Goal: Information Seeking & Learning: Find specific fact

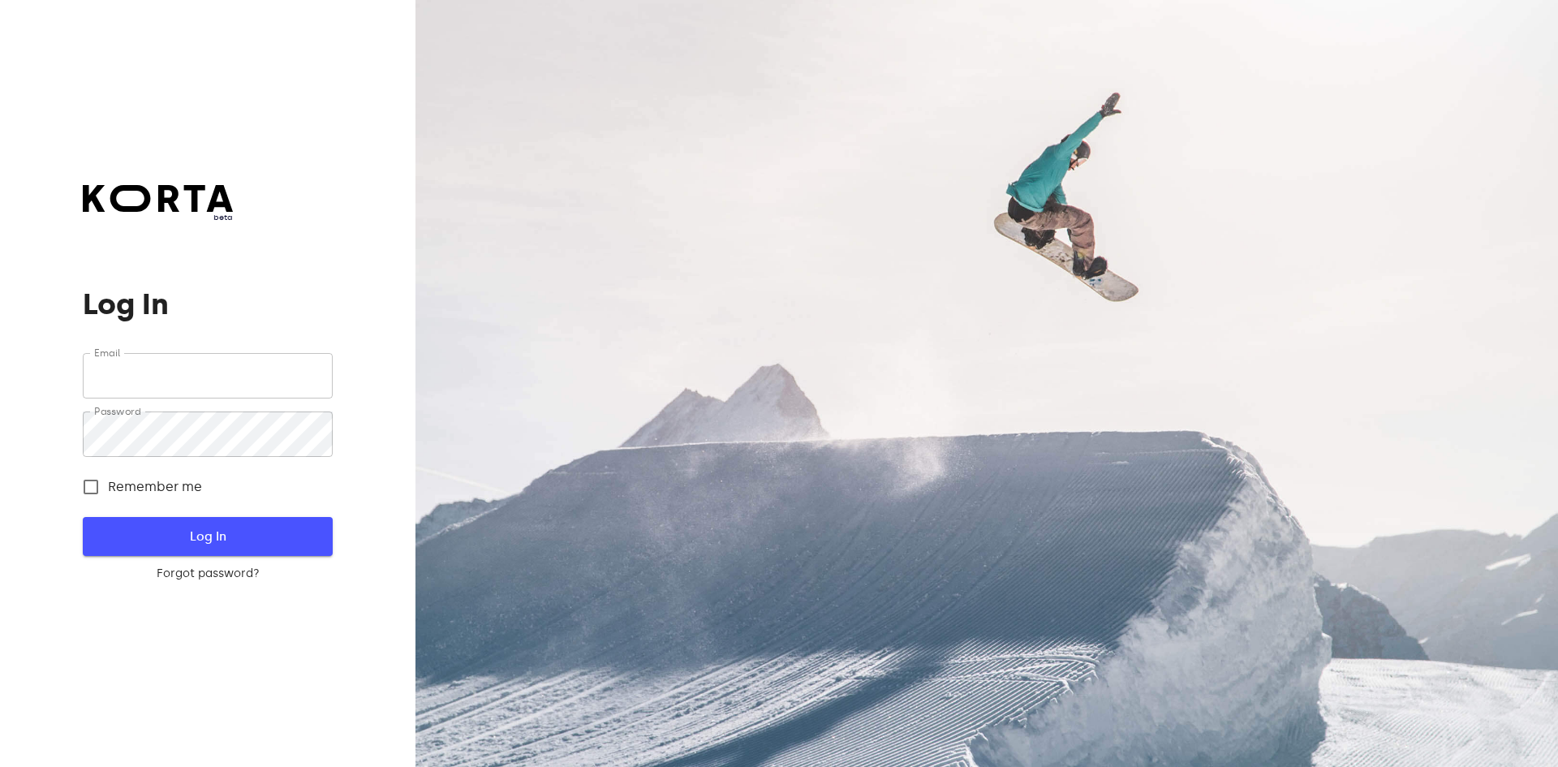
type input "[EMAIL_ADDRESS][DOMAIN_NAME]"
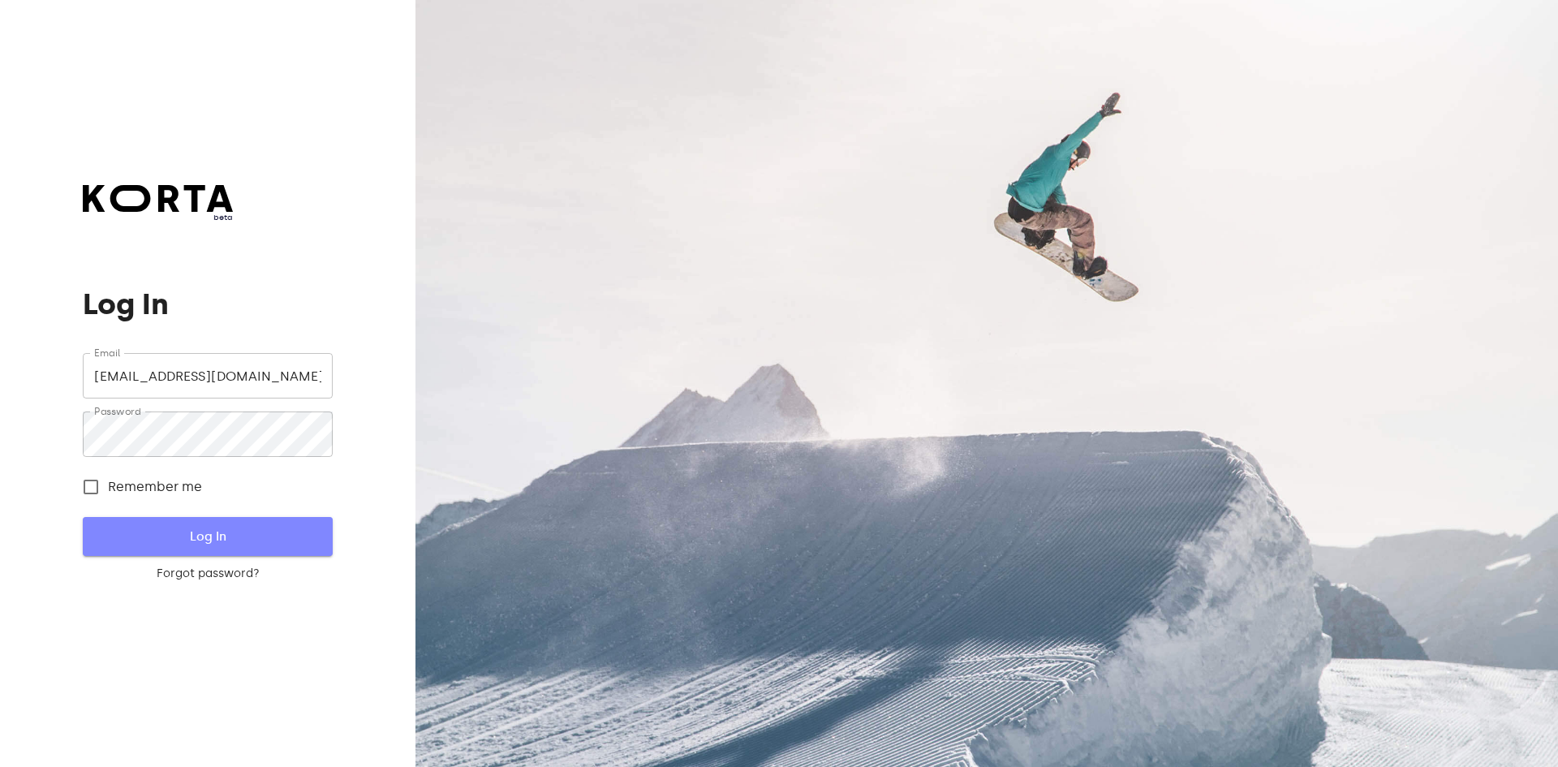
click at [214, 548] on button "Log In" at bounding box center [207, 536] width 249 height 39
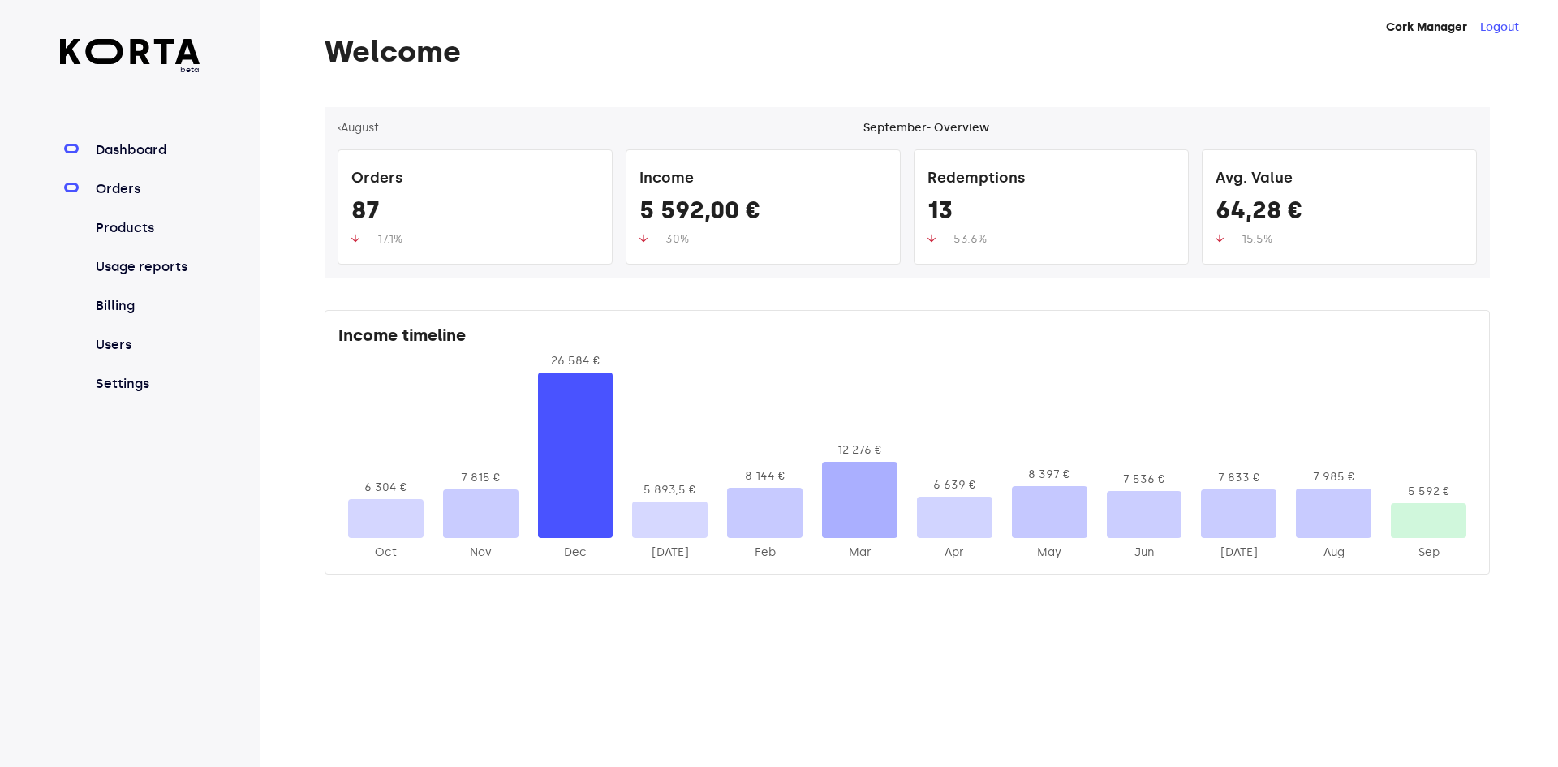
click at [148, 195] on link "Orders" at bounding box center [146, 188] width 108 height 19
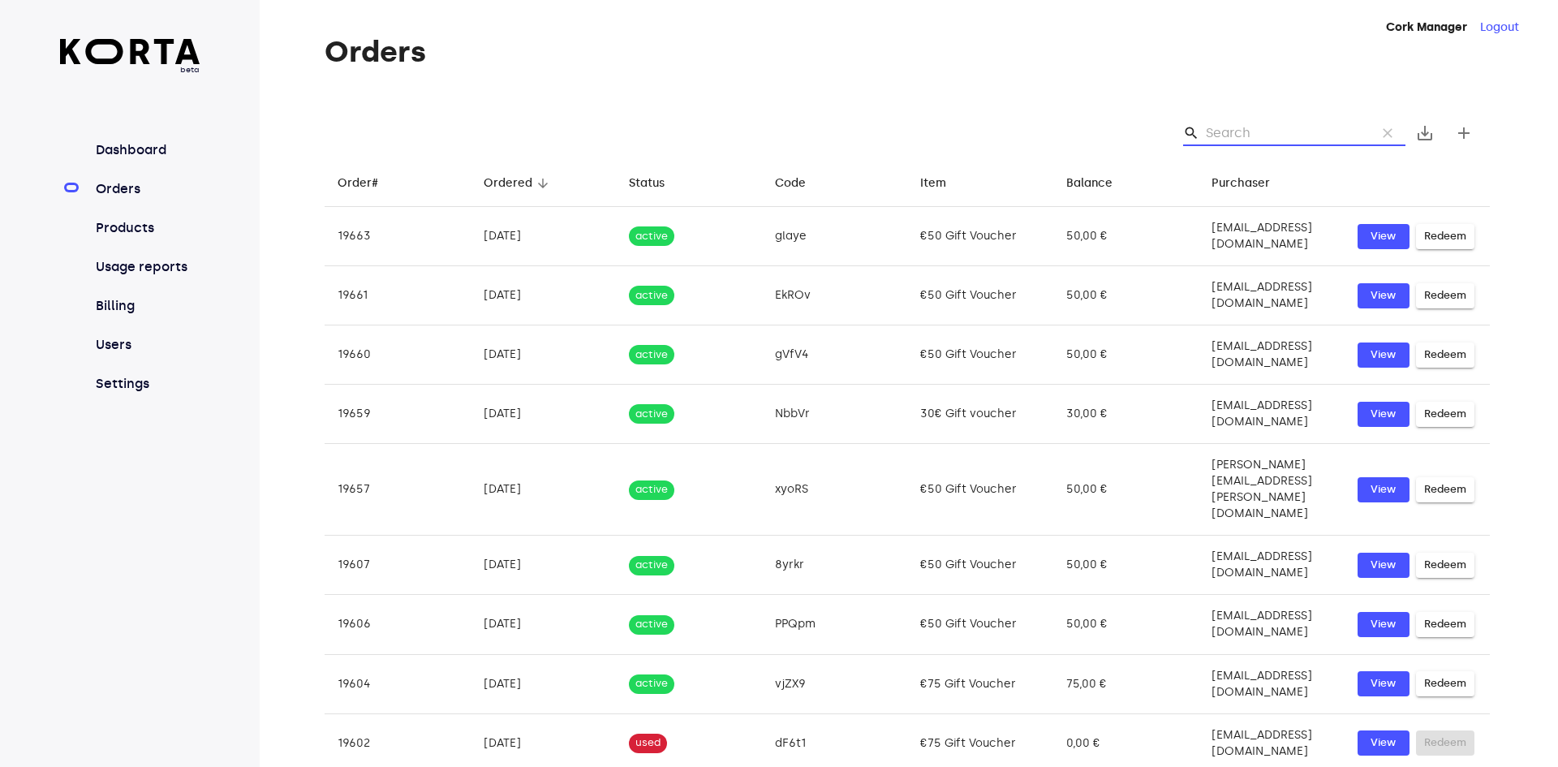
click at [1257, 140] on input "Search" at bounding box center [1284, 133] width 157 height 26
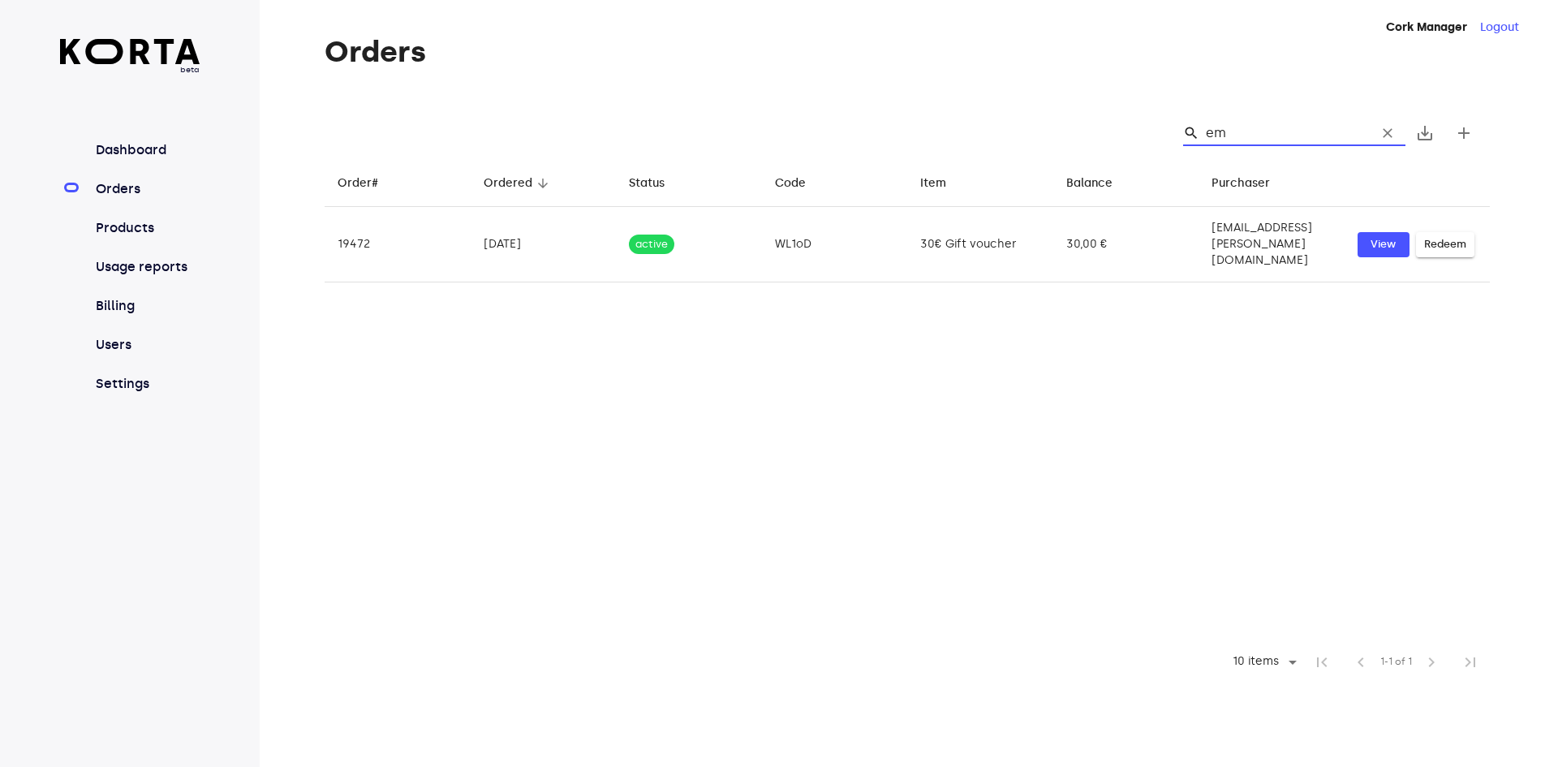
type input "e"
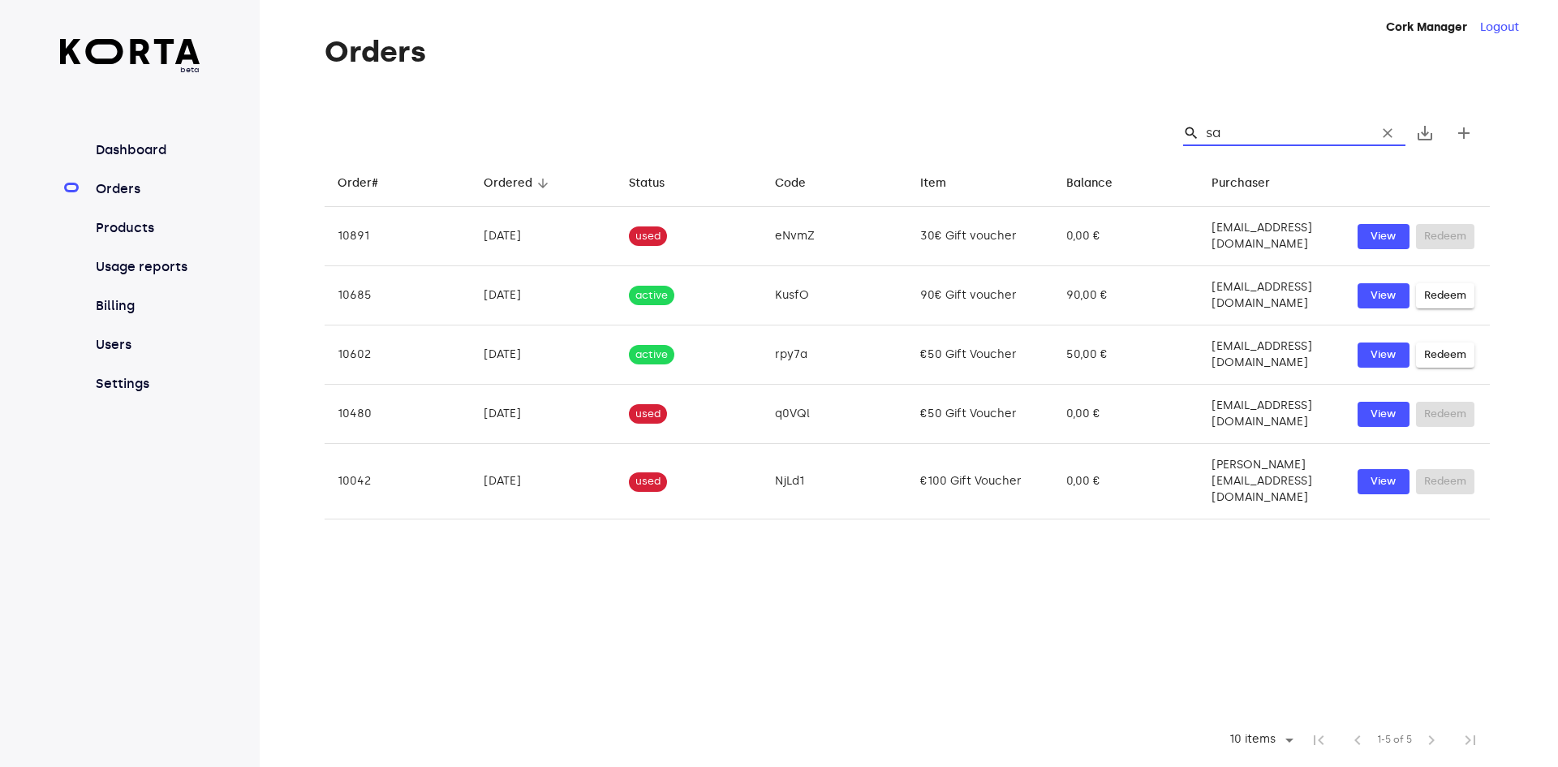
type input "s"
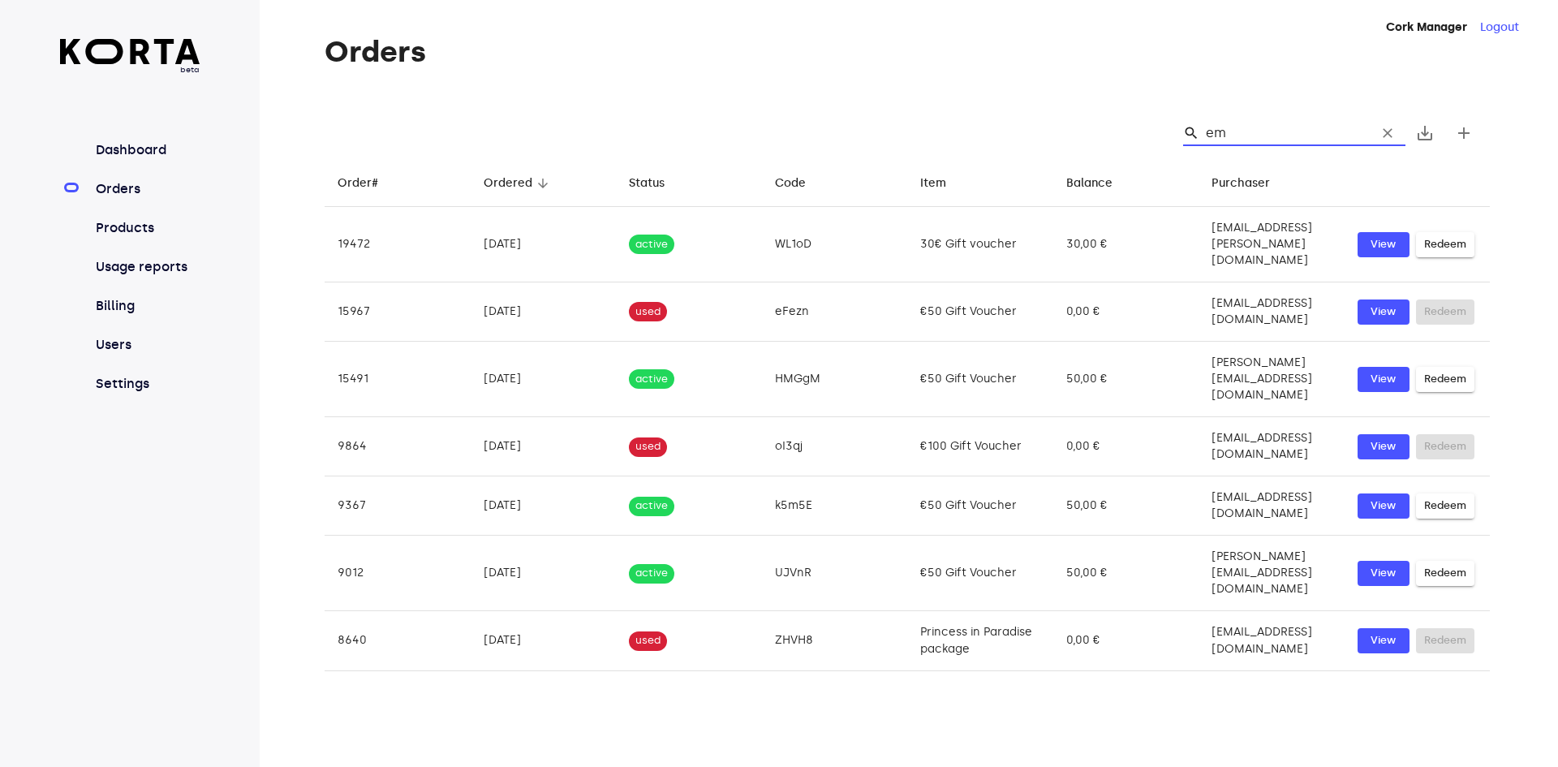
type input "e"
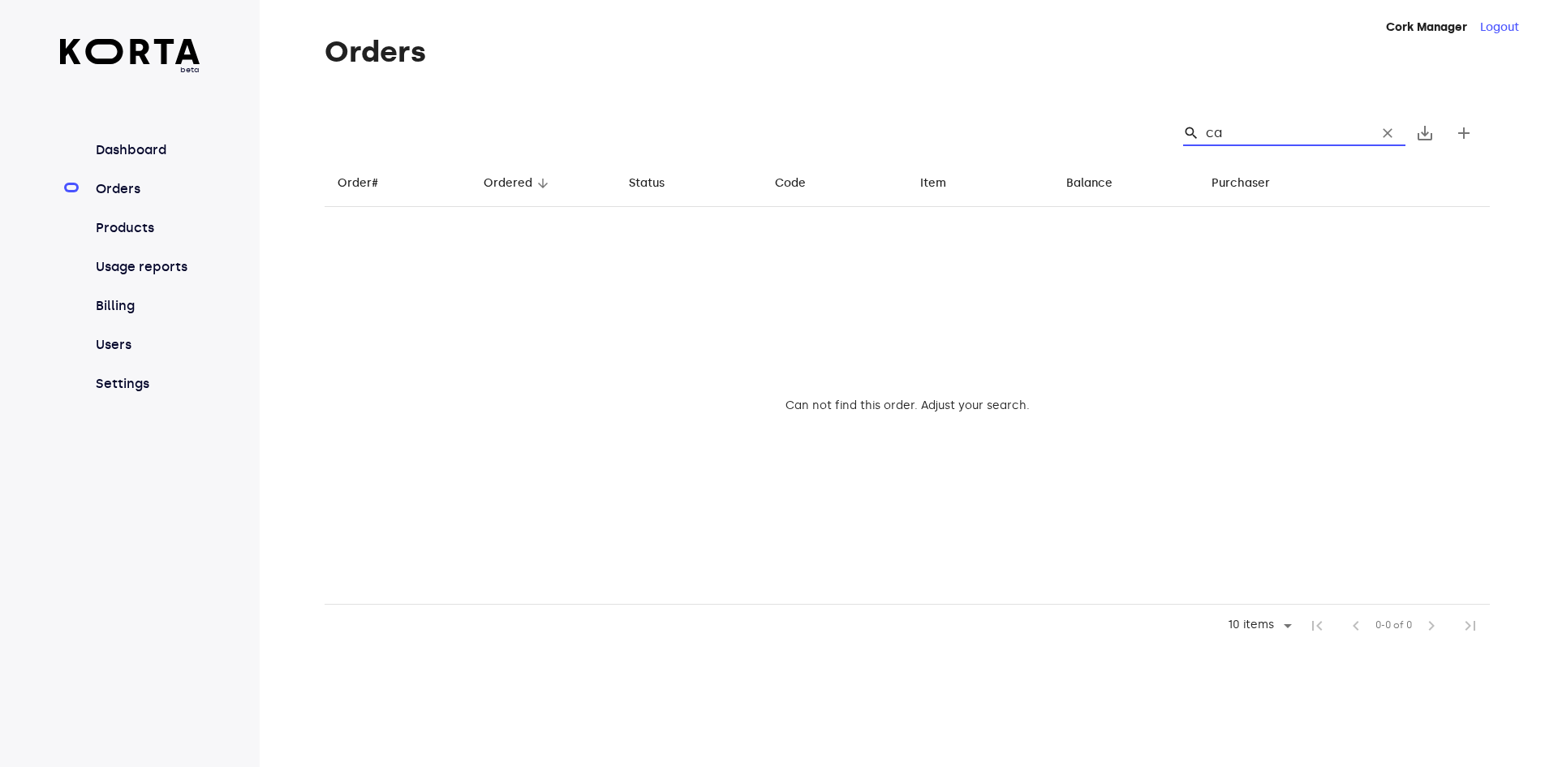
type input "c"
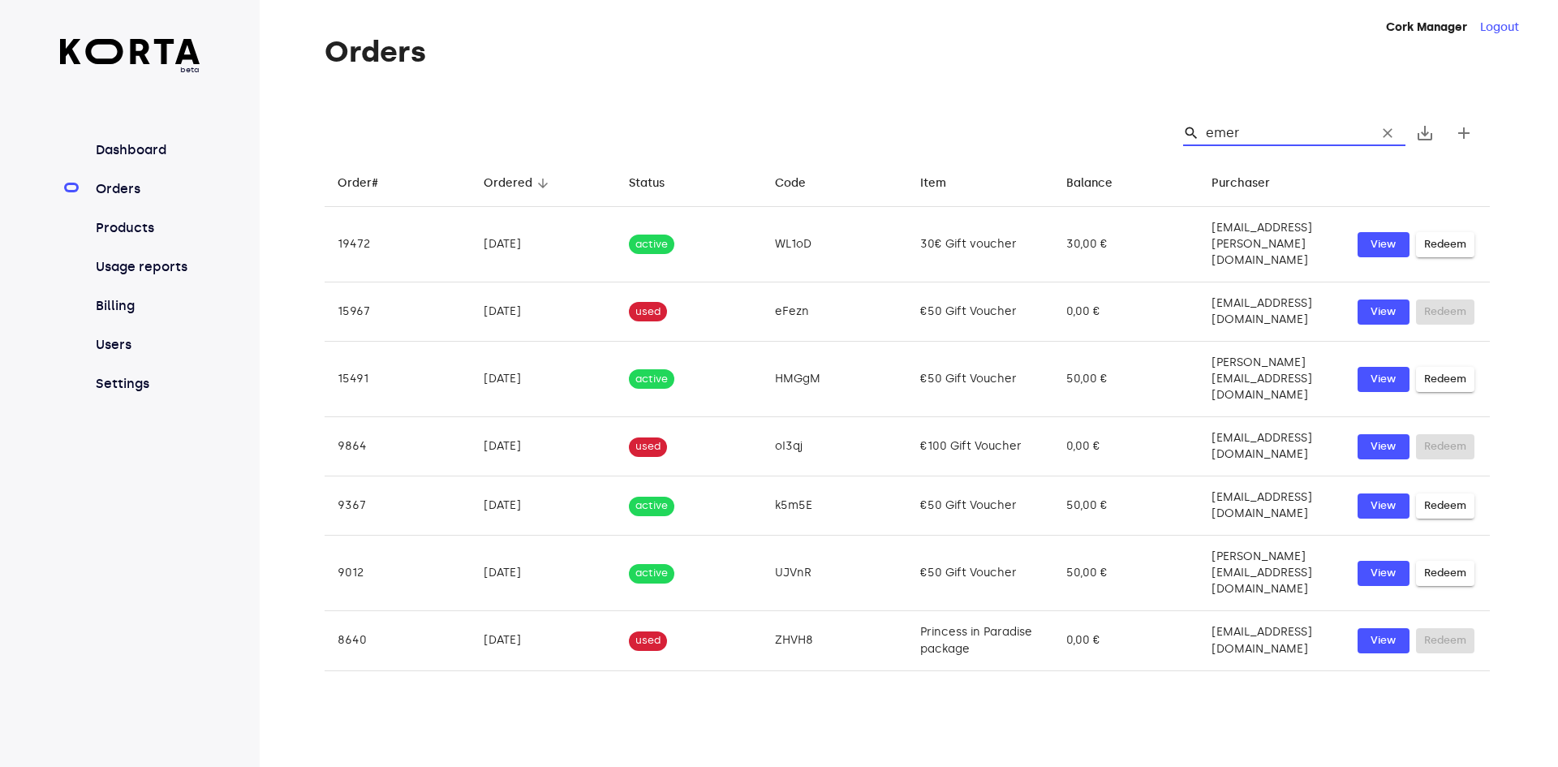
click at [1266, 133] on input "emer" at bounding box center [1284, 133] width 157 height 26
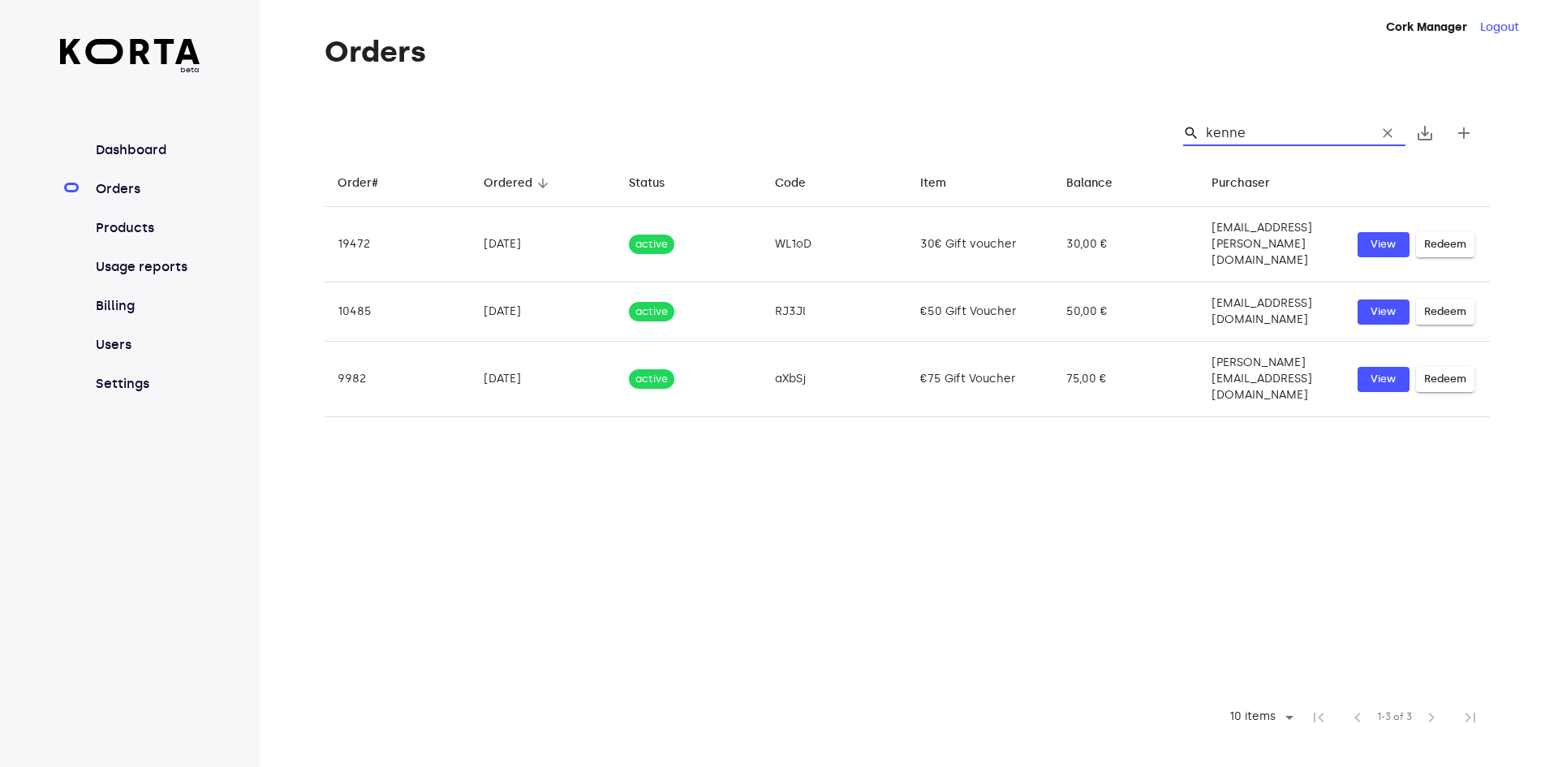
type input "kenne"
click at [1279, 134] on input "kenne" at bounding box center [1284, 133] width 157 height 26
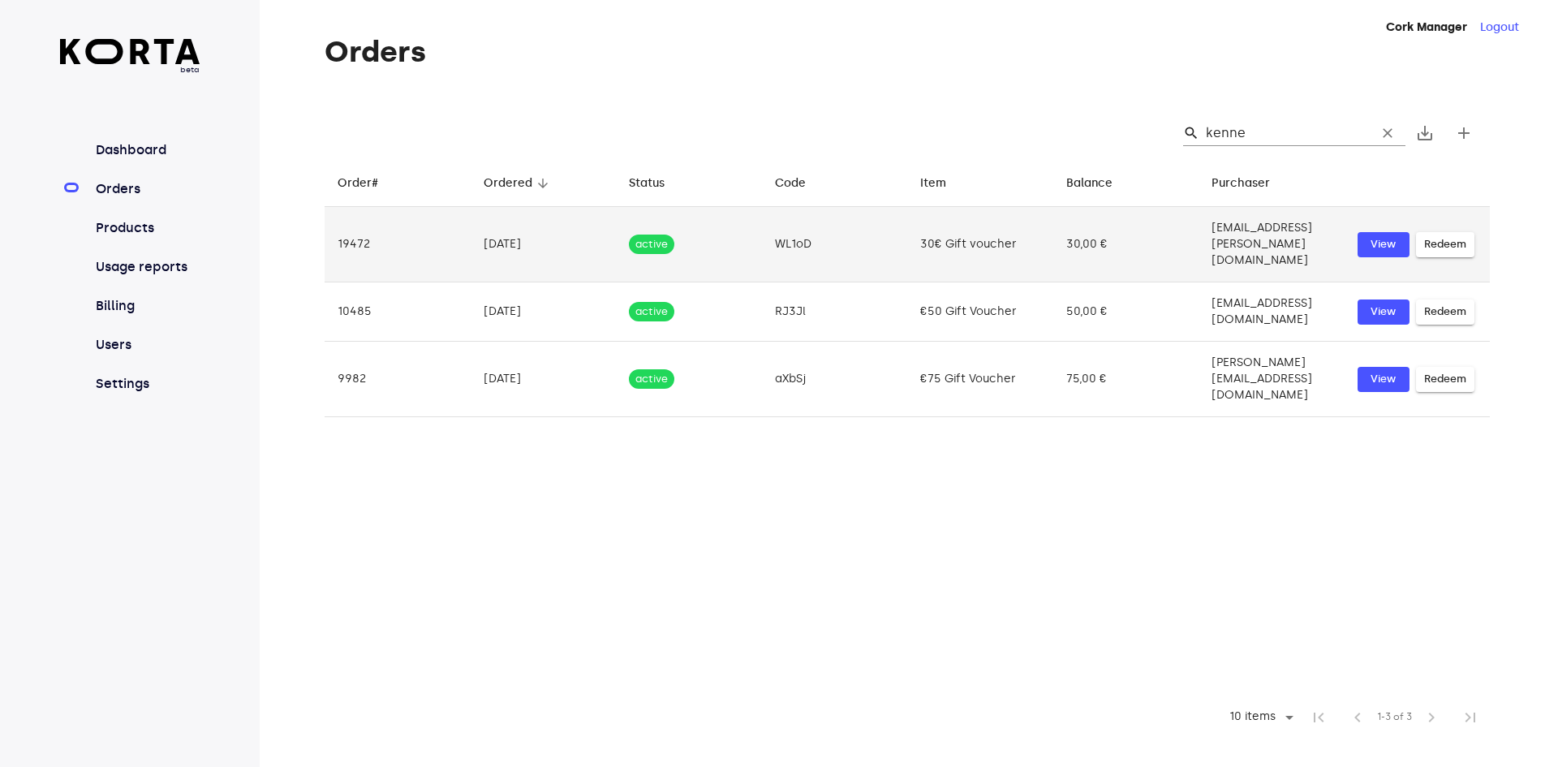
click at [1251, 233] on td "[EMAIL_ADDRESS][PERSON_NAME][DOMAIN_NAME]" at bounding box center [1271, 244] width 146 height 75
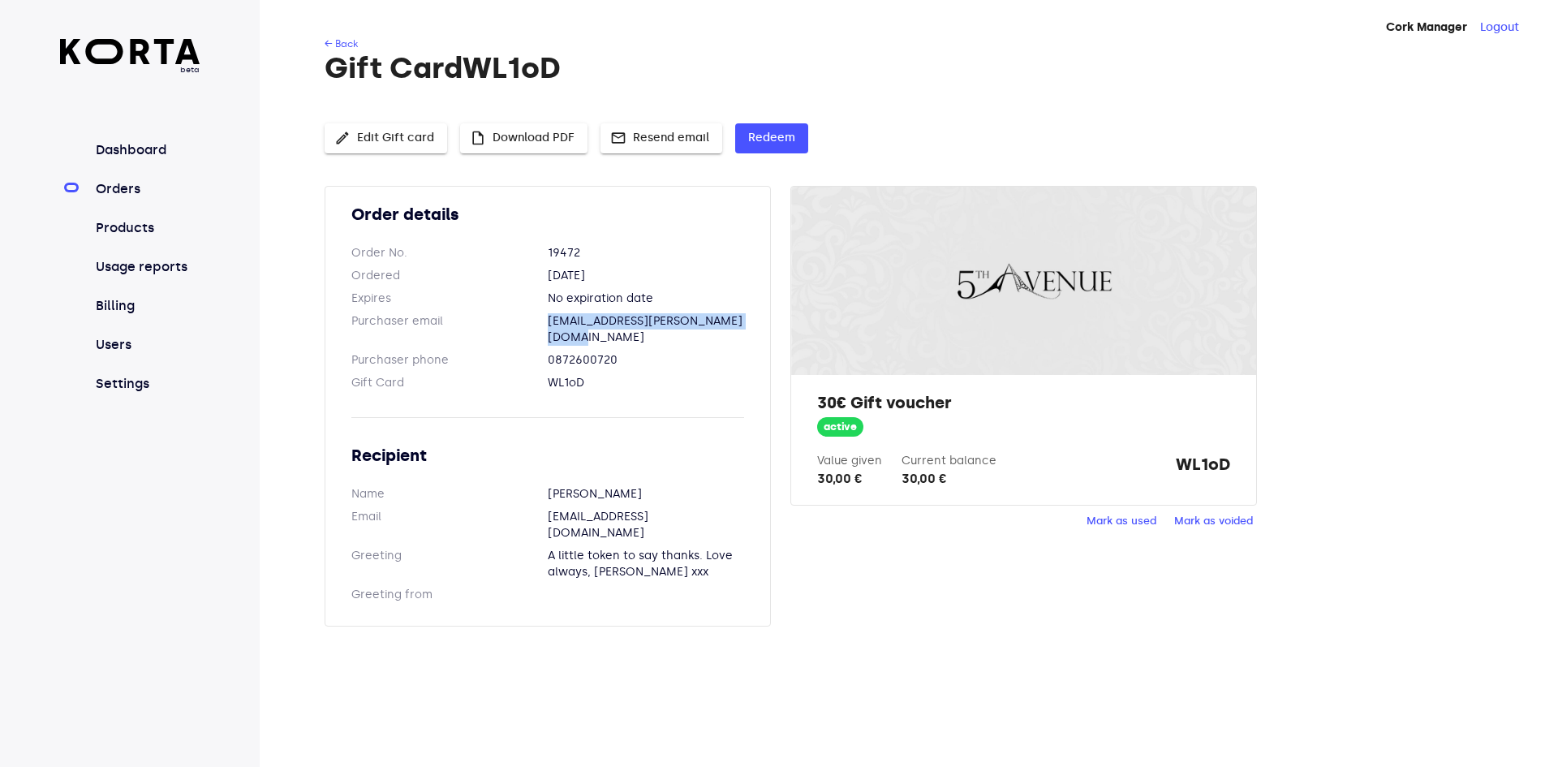
drag, startPoint x: 755, startPoint y: 323, endPoint x: 548, endPoint y: 325, distance: 207.7
click at [548, 325] on dl "Purchaser email [EMAIL_ADDRESS][PERSON_NAME][DOMAIN_NAME]" at bounding box center [547, 329] width 393 height 32
copy dl "[EMAIL_ADDRESS][PERSON_NAME][DOMAIN_NAME]"
click at [336, 41] on link "← Back" at bounding box center [341, 43] width 33 height 11
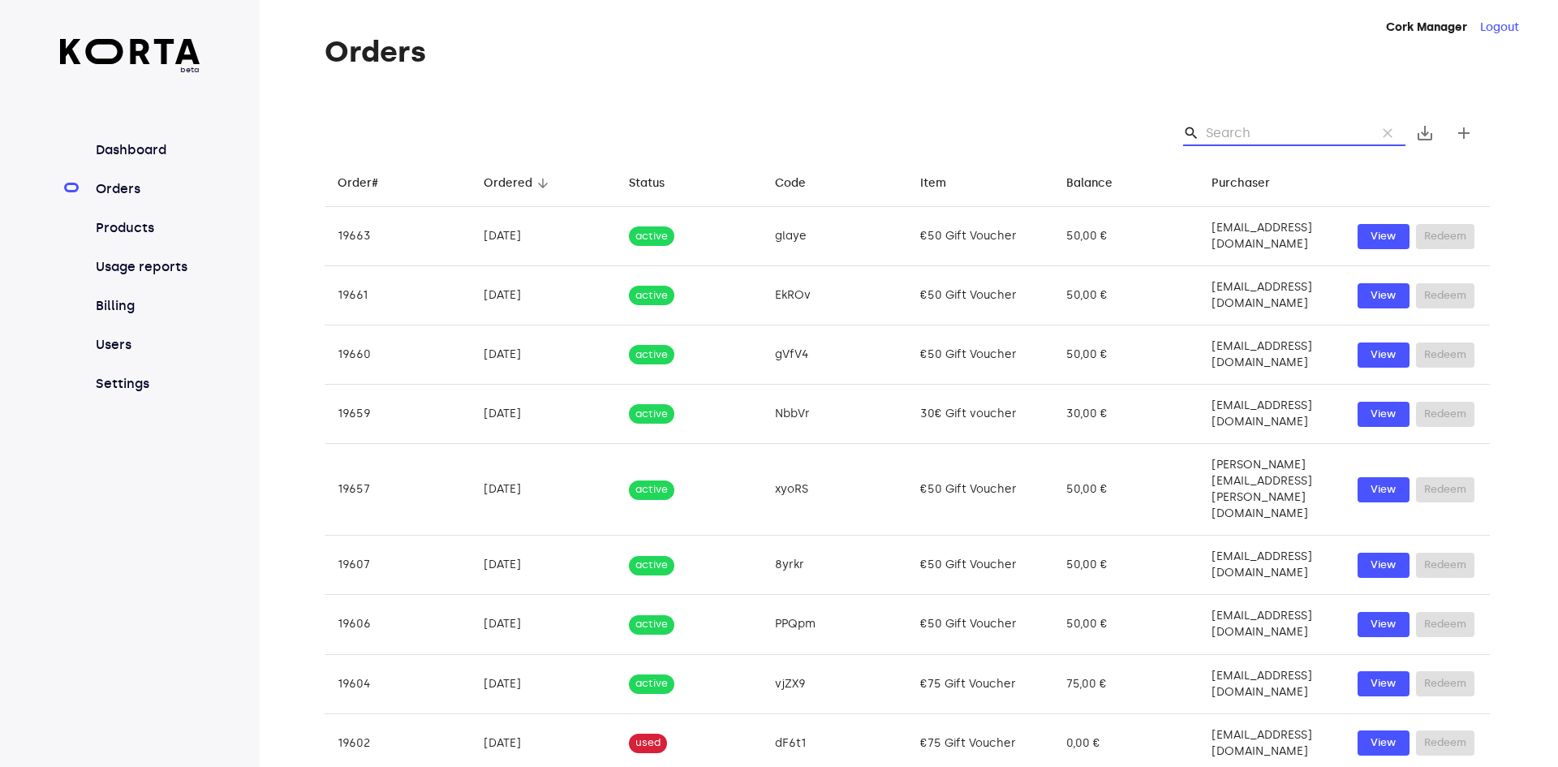
click at [1249, 136] on input "Search" at bounding box center [1284, 133] width 157 height 26
paste input "[EMAIL_ADDRESS][PERSON_NAME][DOMAIN_NAME]"
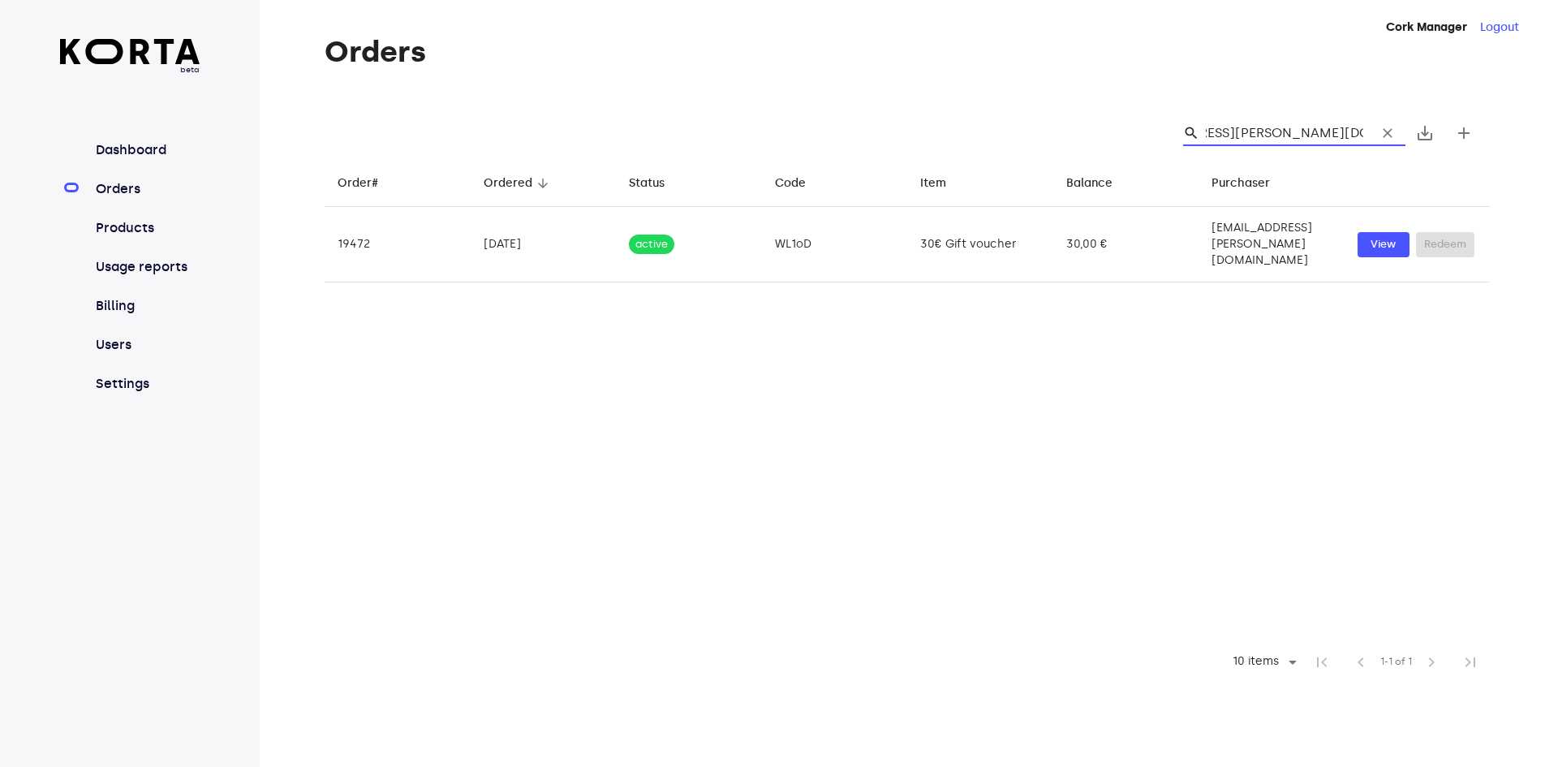
type input "[EMAIL_ADDRESS][PERSON_NAME][DOMAIN_NAME]"
click at [1385, 135] on span "clear" at bounding box center [1387, 133] width 16 height 16
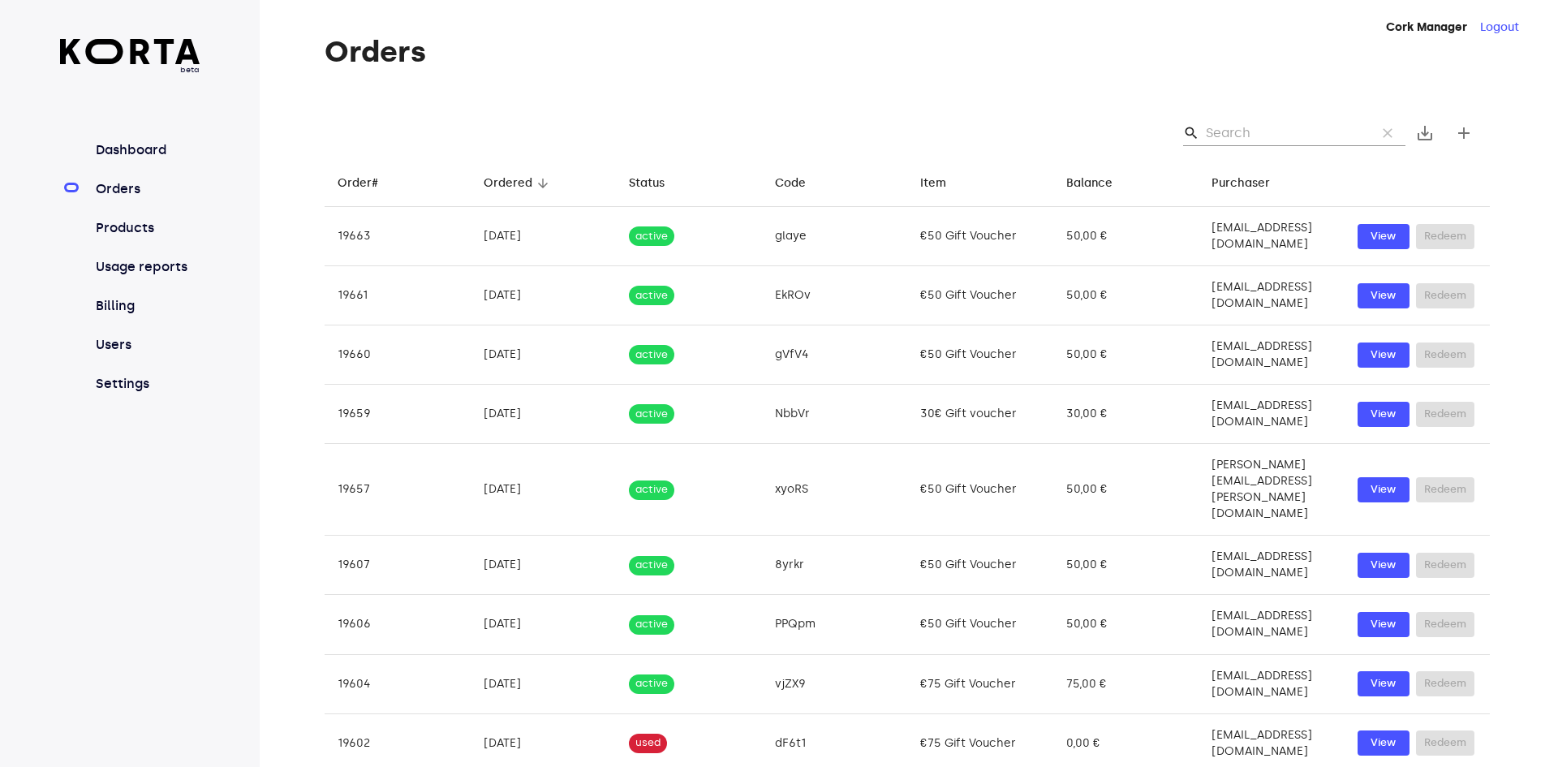
click at [1239, 128] on input "Search" at bounding box center [1284, 133] width 157 height 26
paste input "[EMAIL_ADDRESS][PERSON_NAME][DOMAIN_NAME]"
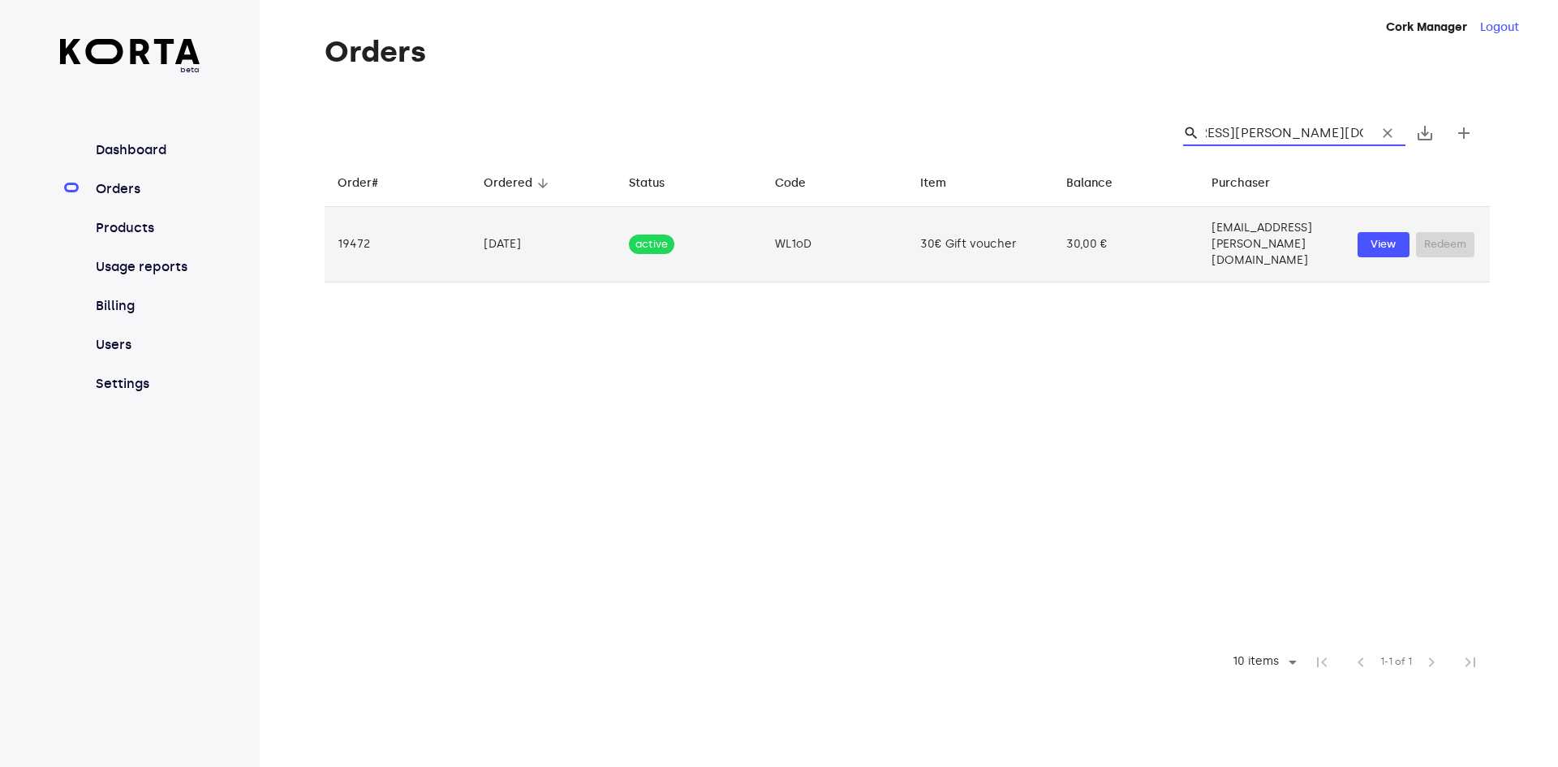
type input "[EMAIL_ADDRESS][PERSON_NAME][DOMAIN_NAME]"
click at [1072, 236] on td "30,00 €" at bounding box center [1126, 244] width 146 height 75
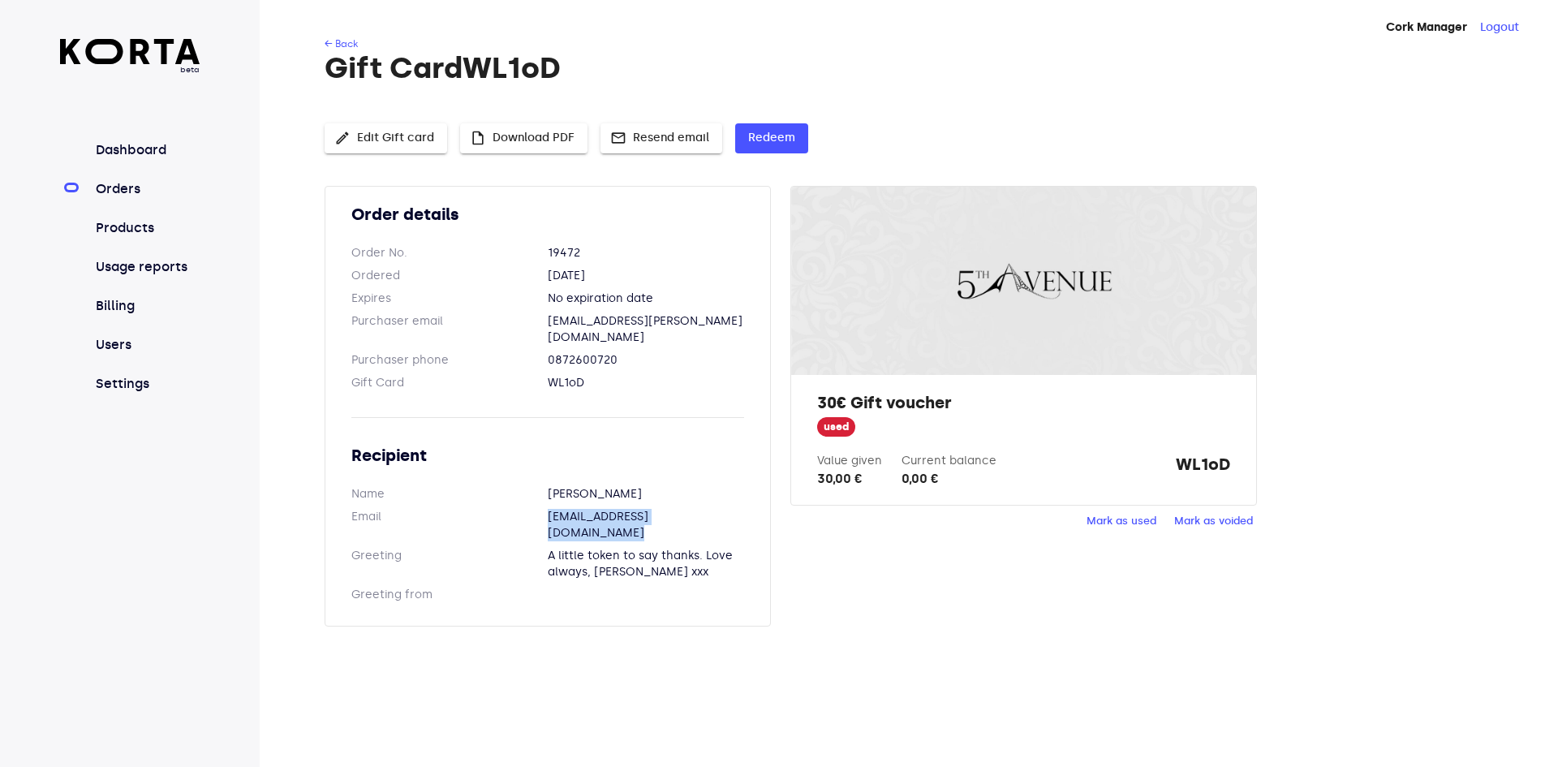
drag, startPoint x: 710, startPoint y: 501, endPoint x: 546, endPoint y: 500, distance: 163.9
click at [546, 509] on dl "Email [EMAIL_ADDRESS][DOMAIN_NAME]" at bounding box center [547, 525] width 393 height 32
copy dl "[EMAIL_ADDRESS][DOMAIN_NAME]"
click at [333, 45] on link "← Back" at bounding box center [341, 43] width 33 height 11
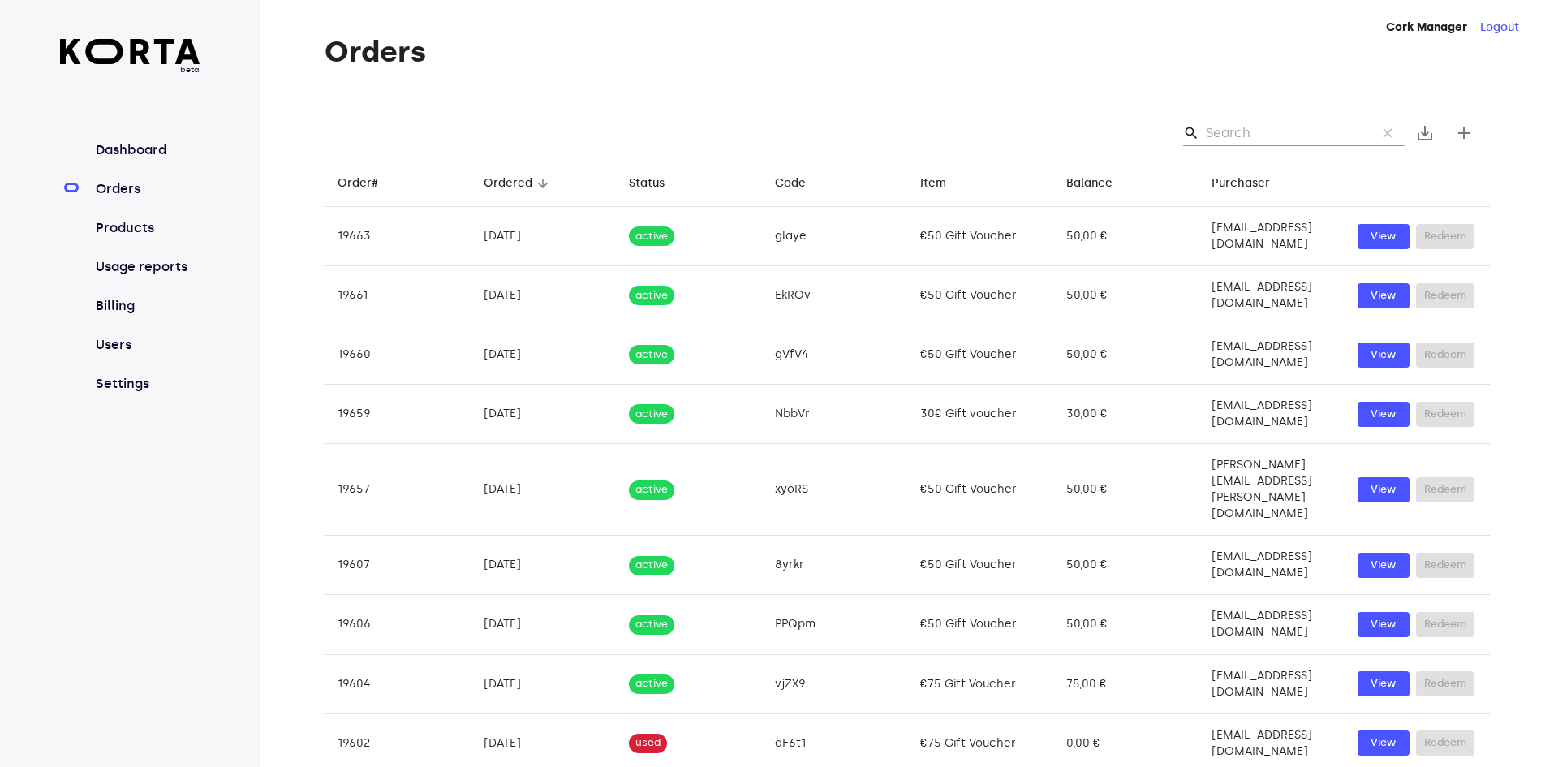
click at [1240, 134] on input "Search" at bounding box center [1284, 133] width 157 height 26
paste input "[EMAIL_ADDRESS][DOMAIN_NAME]"
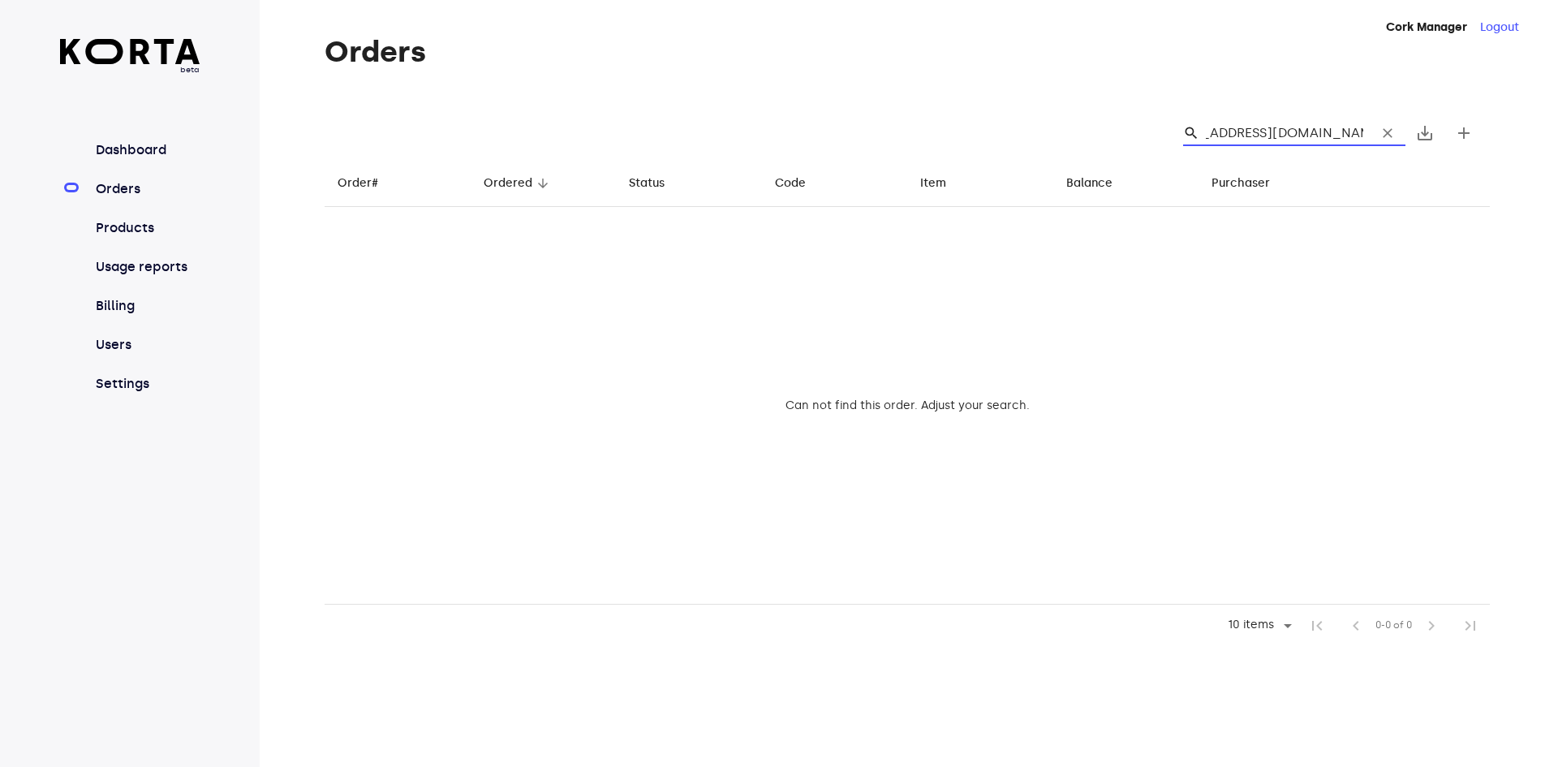
type input "[EMAIL_ADDRESS][DOMAIN_NAME]"
click at [1392, 135] on span "clear" at bounding box center [1387, 133] width 16 height 16
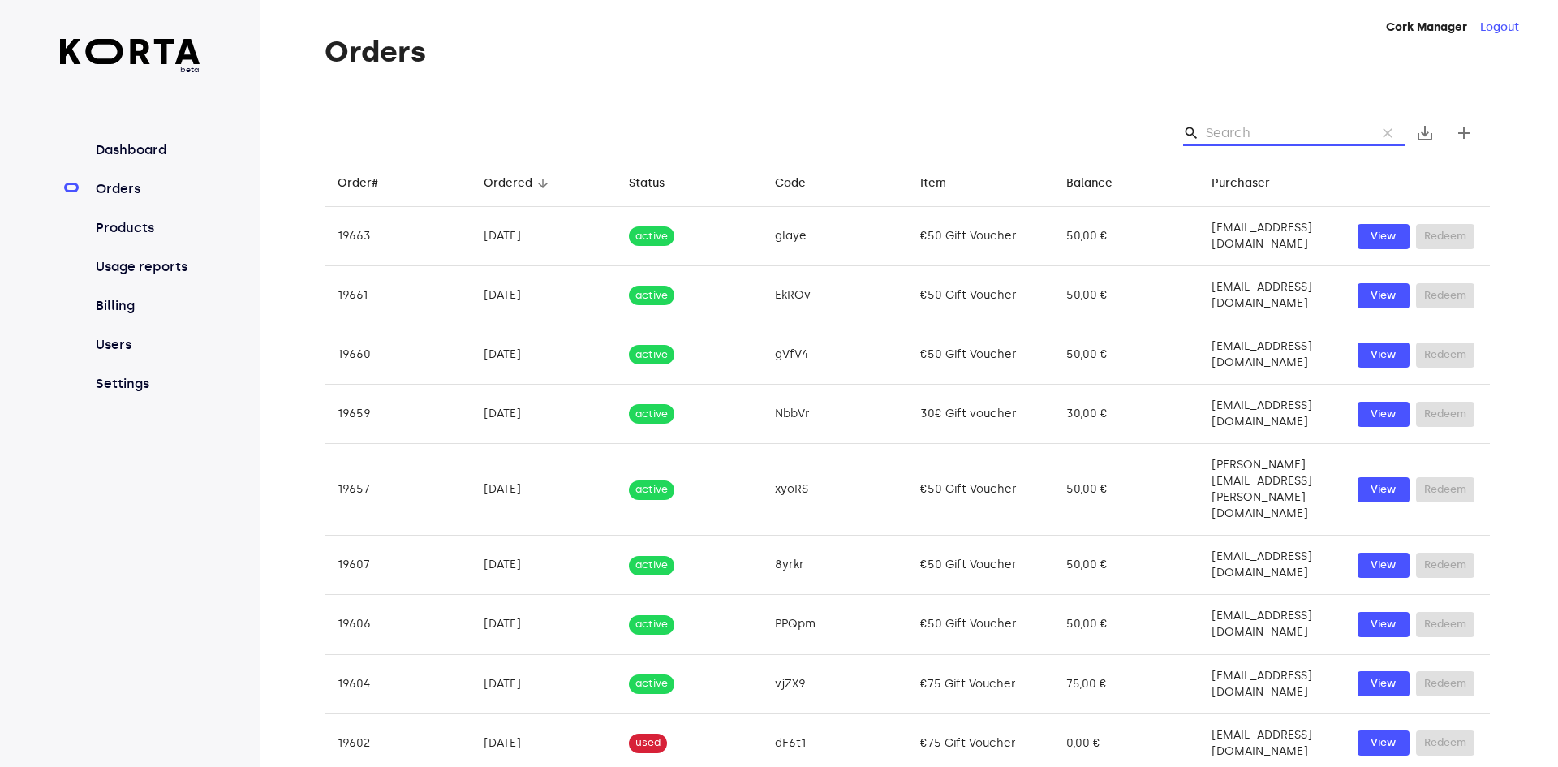
click at [1234, 135] on input "Search" at bounding box center [1284, 133] width 157 height 26
type input "sa"
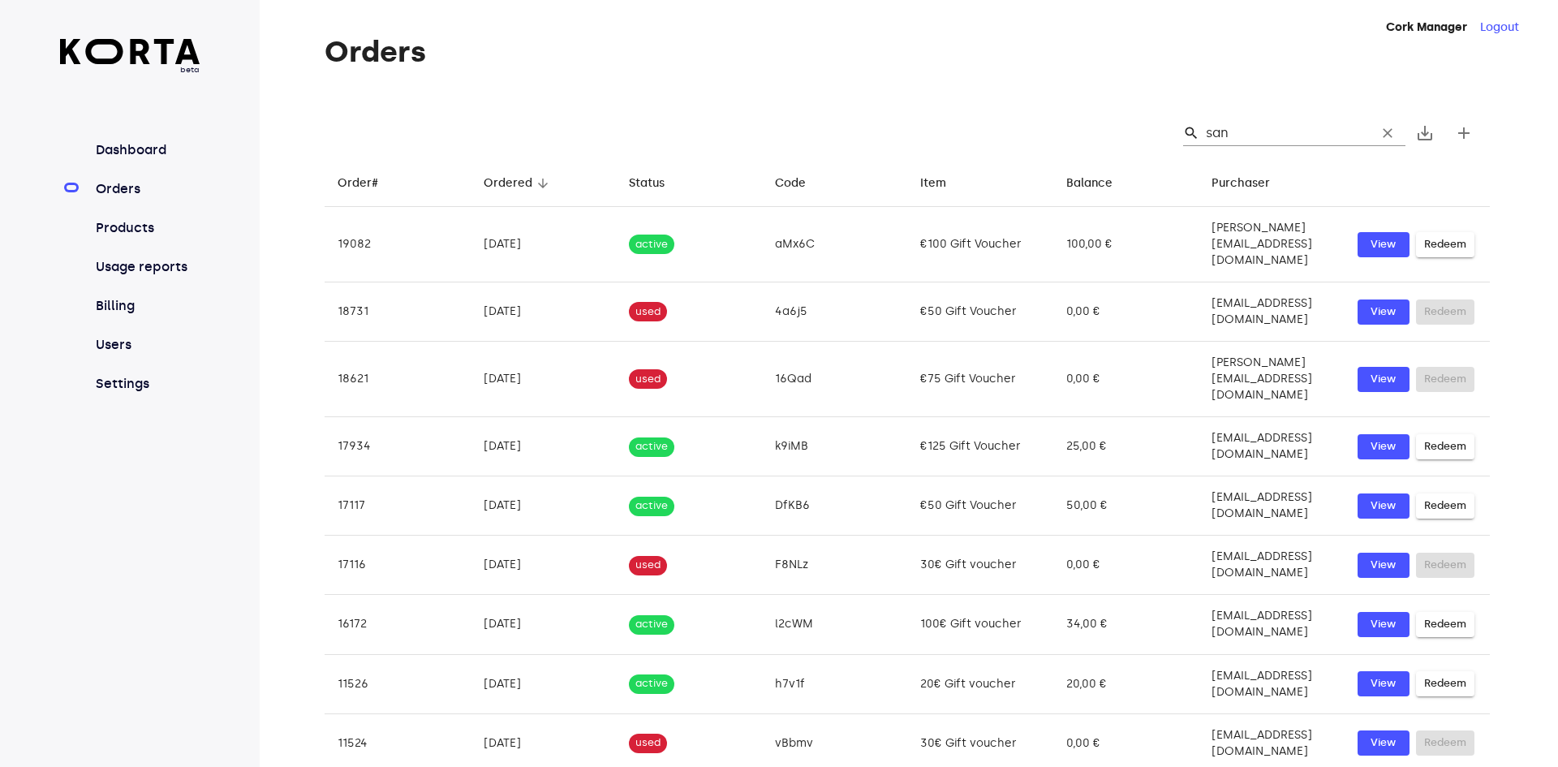
click at [1252, 129] on input "san" at bounding box center [1284, 133] width 157 height 26
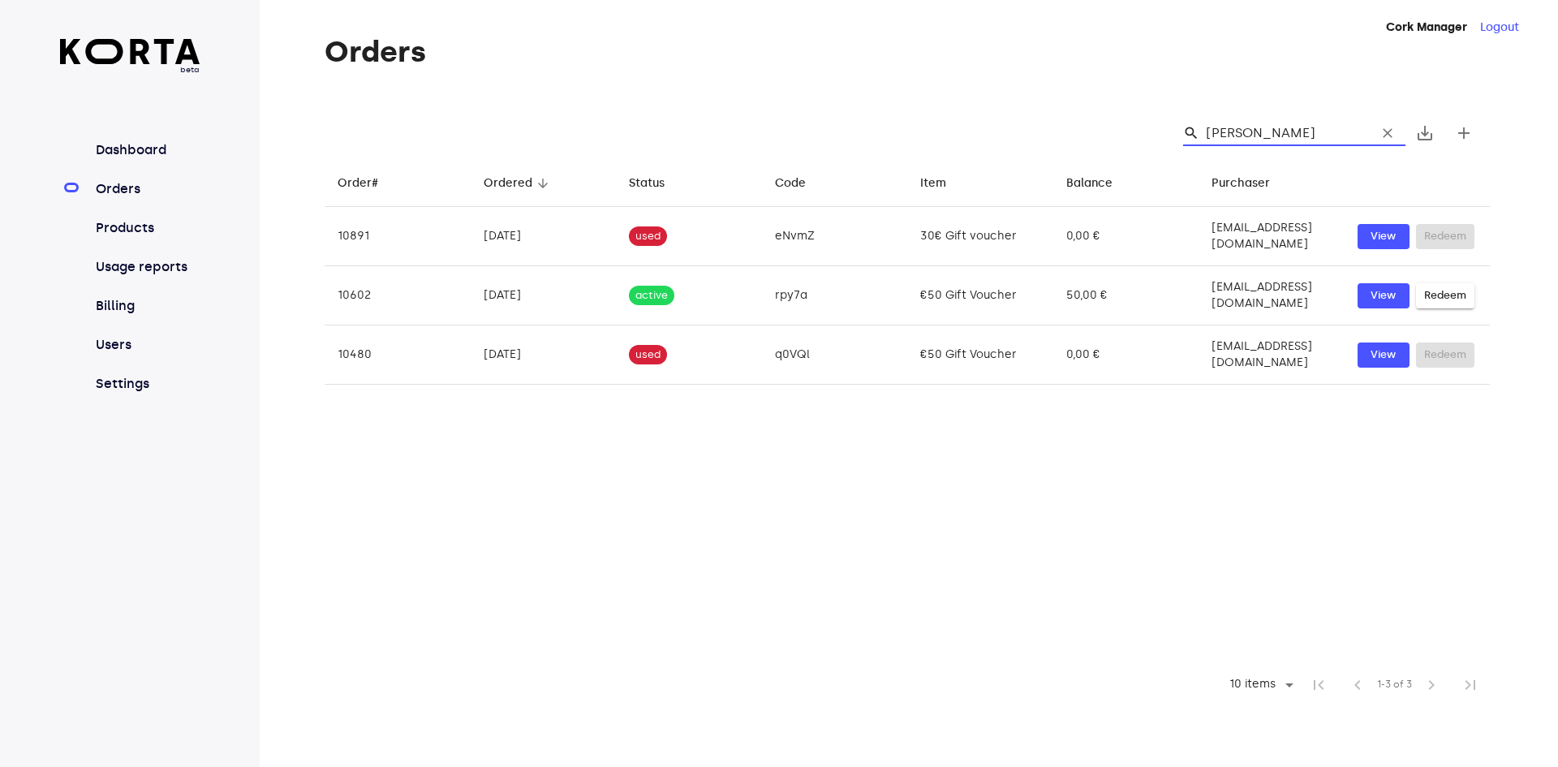
click at [1267, 135] on input "[PERSON_NAME]" at bounding box center [1284, 133] width 157 height 26
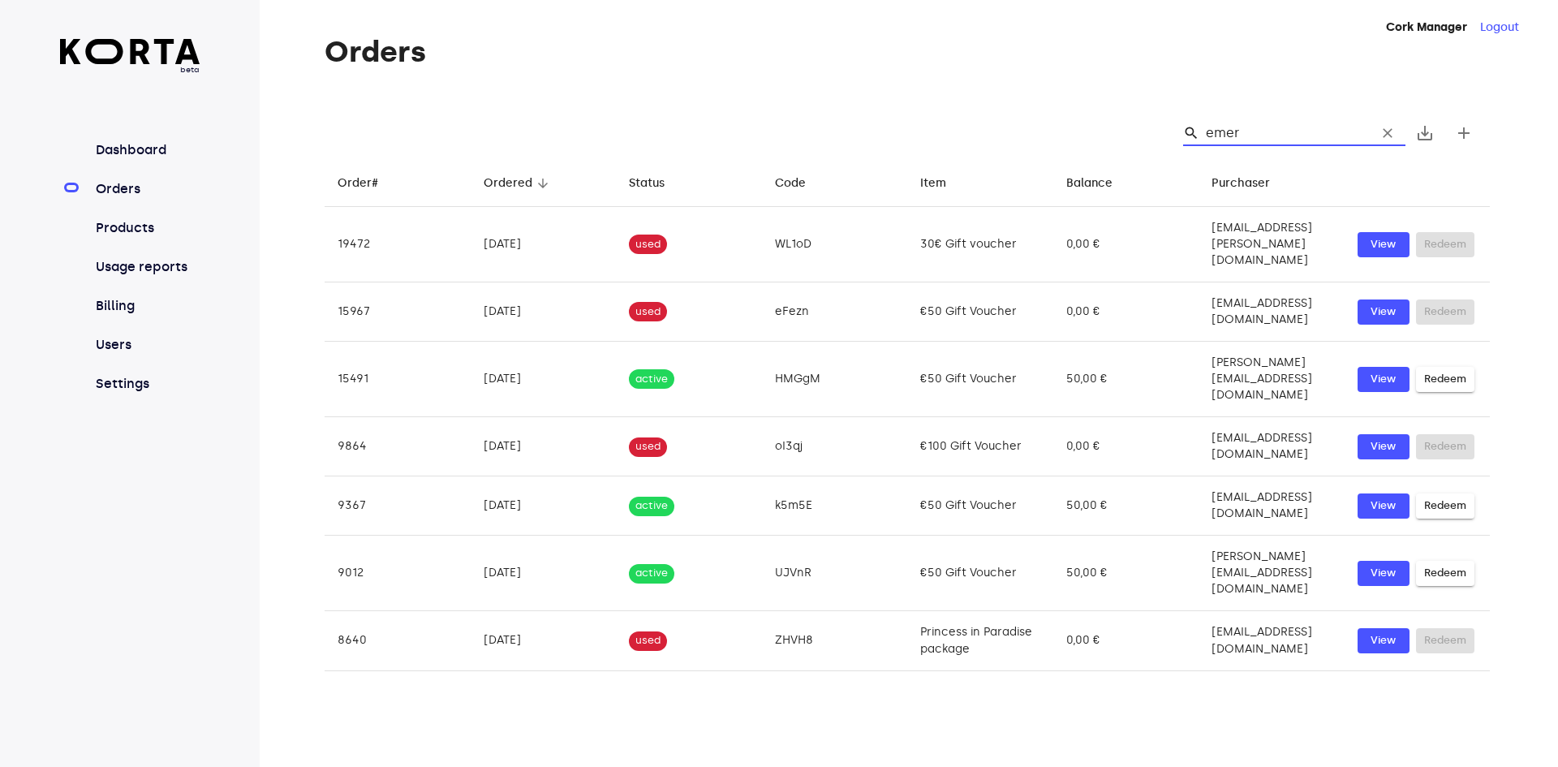
click at [1255, 141] on input "emer" at bounding box center [1284, 133] width 157 height 26
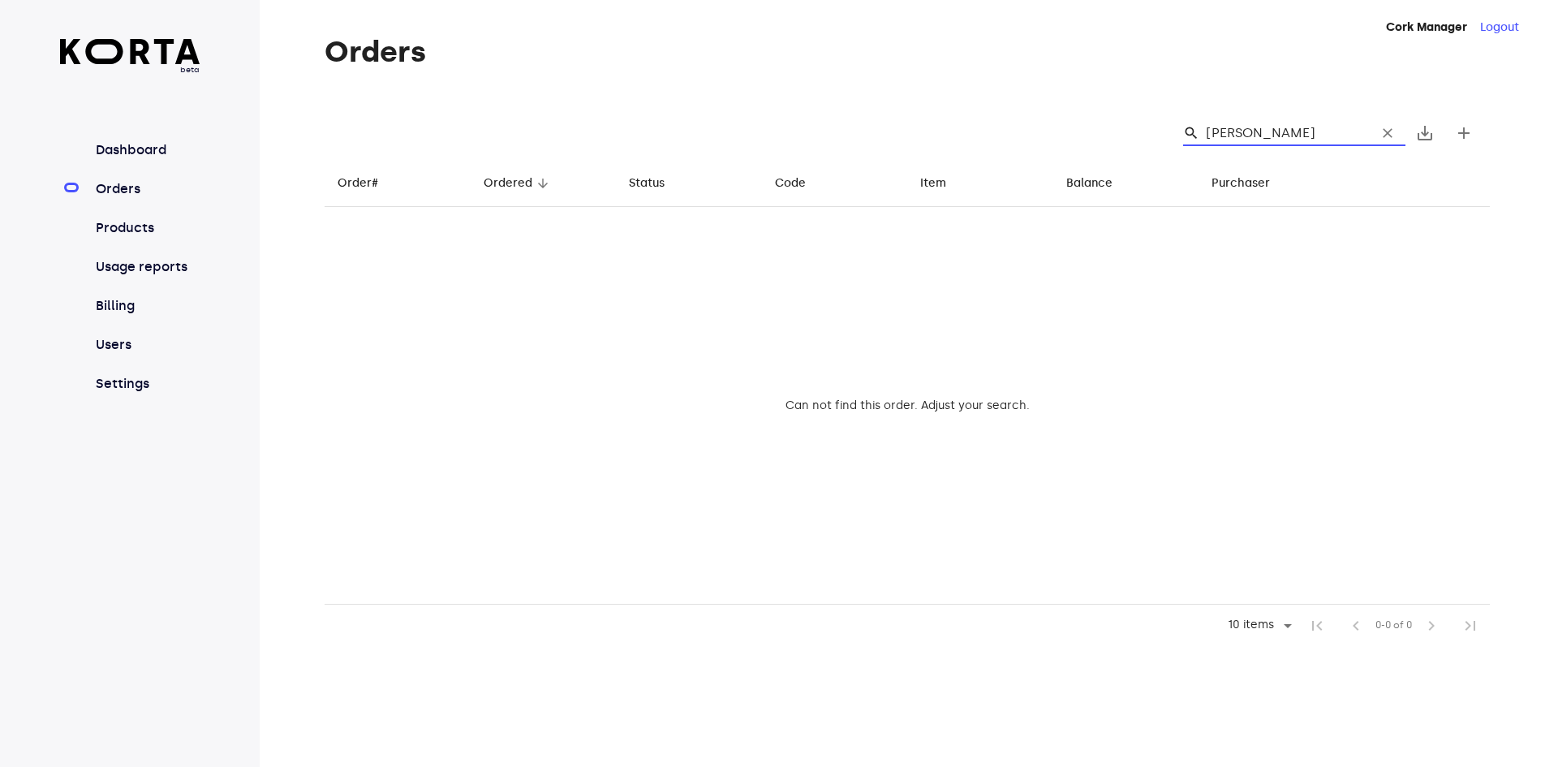
click at [1254, 133] on input "[PERSON_NAME]" at bounding box center [1284, 133] width 157 height 26
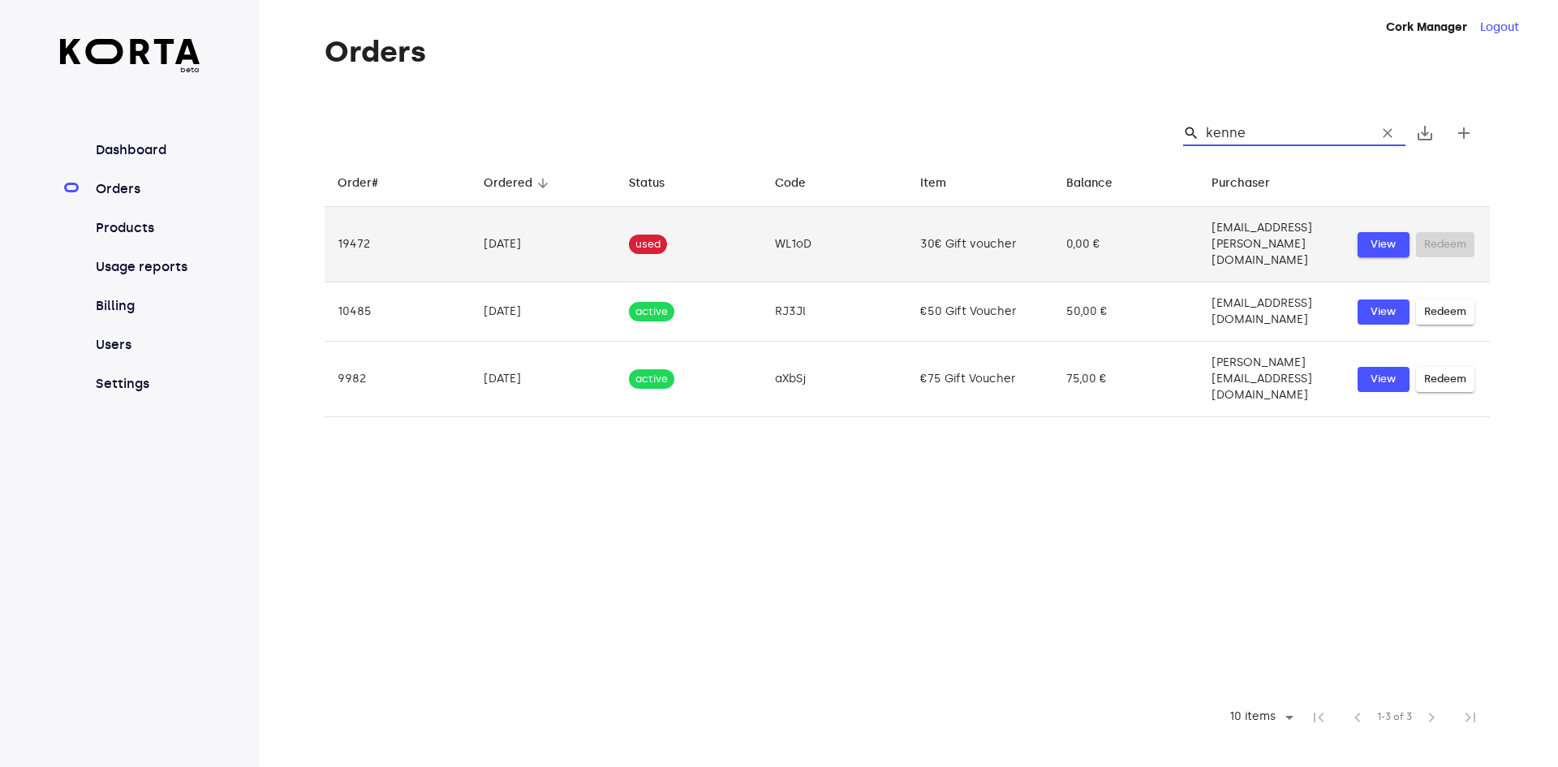
type input "kenne"
click at [1391, 237] on span "View" at bounding box center [1383, 244] width 36 height 19
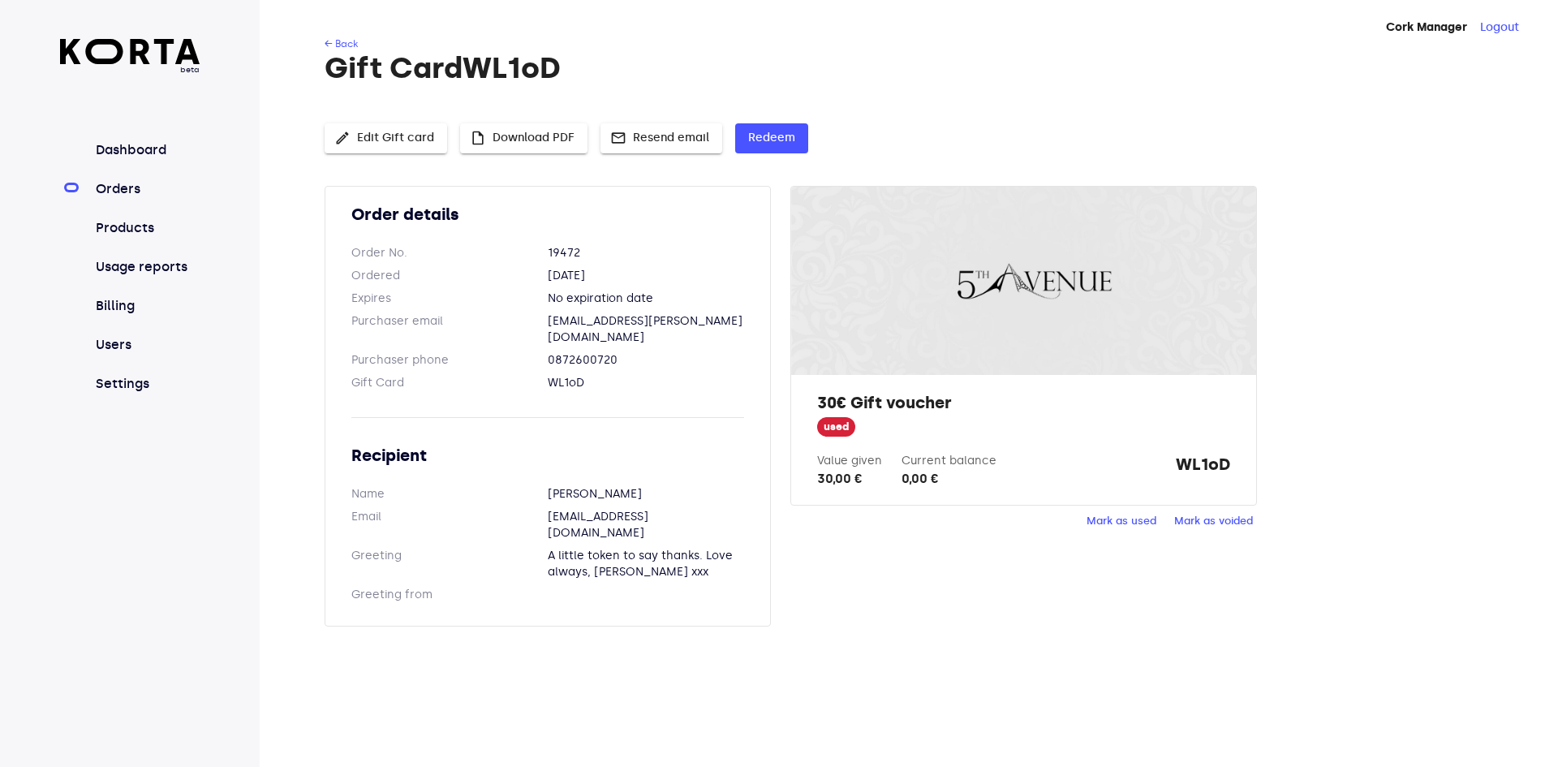
click at [904, 376] on div "30€ Gift voucher used Value given 30,00 € Current balance 0,00 € WL1oD" at bounding box center [1023, 440] width 464 height 130
drag, startPoint x: 617, startPoint y: 340, endPoint x: 547, endPoint y: 340, distance: 69.8
click at [547, 352] on dl "Purchaser phone [PHONE_NUMBER]" at bounding box center [547, 360] width 393 height 16
copy dl "0872600720"
click at [343, 46] on link "← Back" at bounding box center [341, 43] width 33 height 11
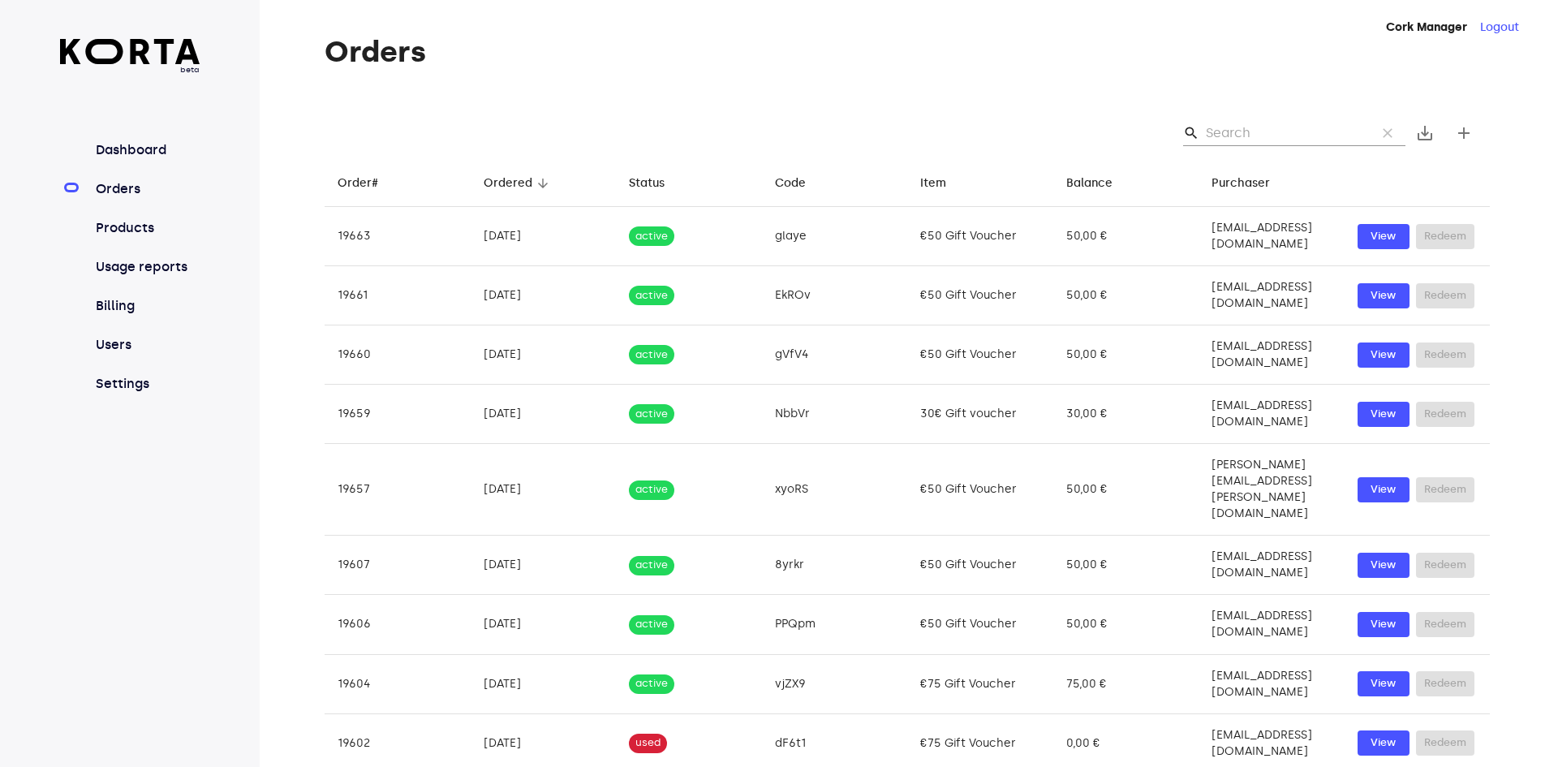
click at [1247, 141] on input "Search" at bounding box center [1284, 133] width 157 height 26
paste input "0872600720"
type input "0872600720"
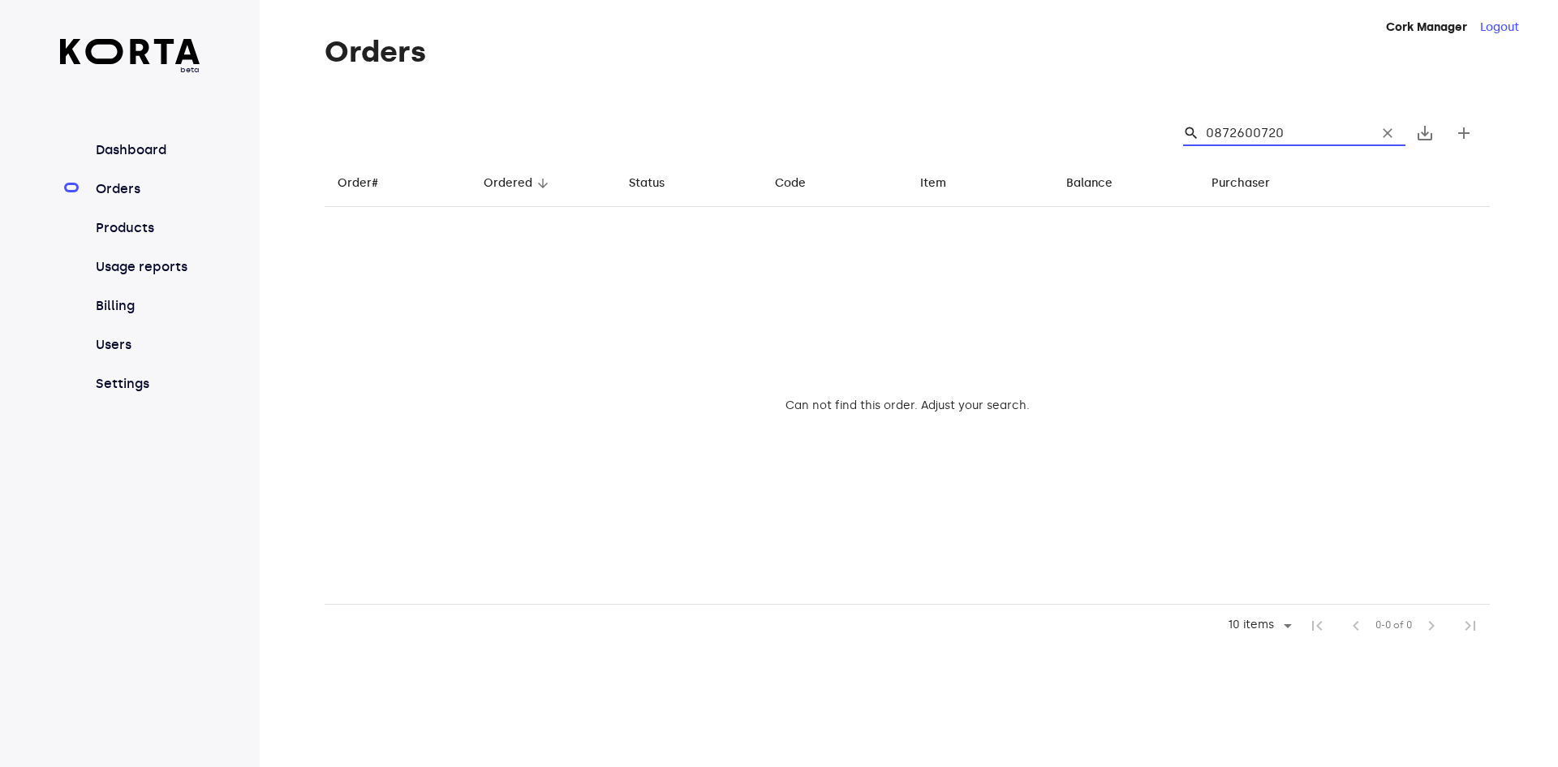
drag, startPoint x: 1312, startPoint y: 138, endPoint x: 1022, endPoint y: 117, distance: 290.4
click at [1022, 117] on div "search 0872600720 clear save_alt add" at bounding box center [907, 133] width 1165 height 52
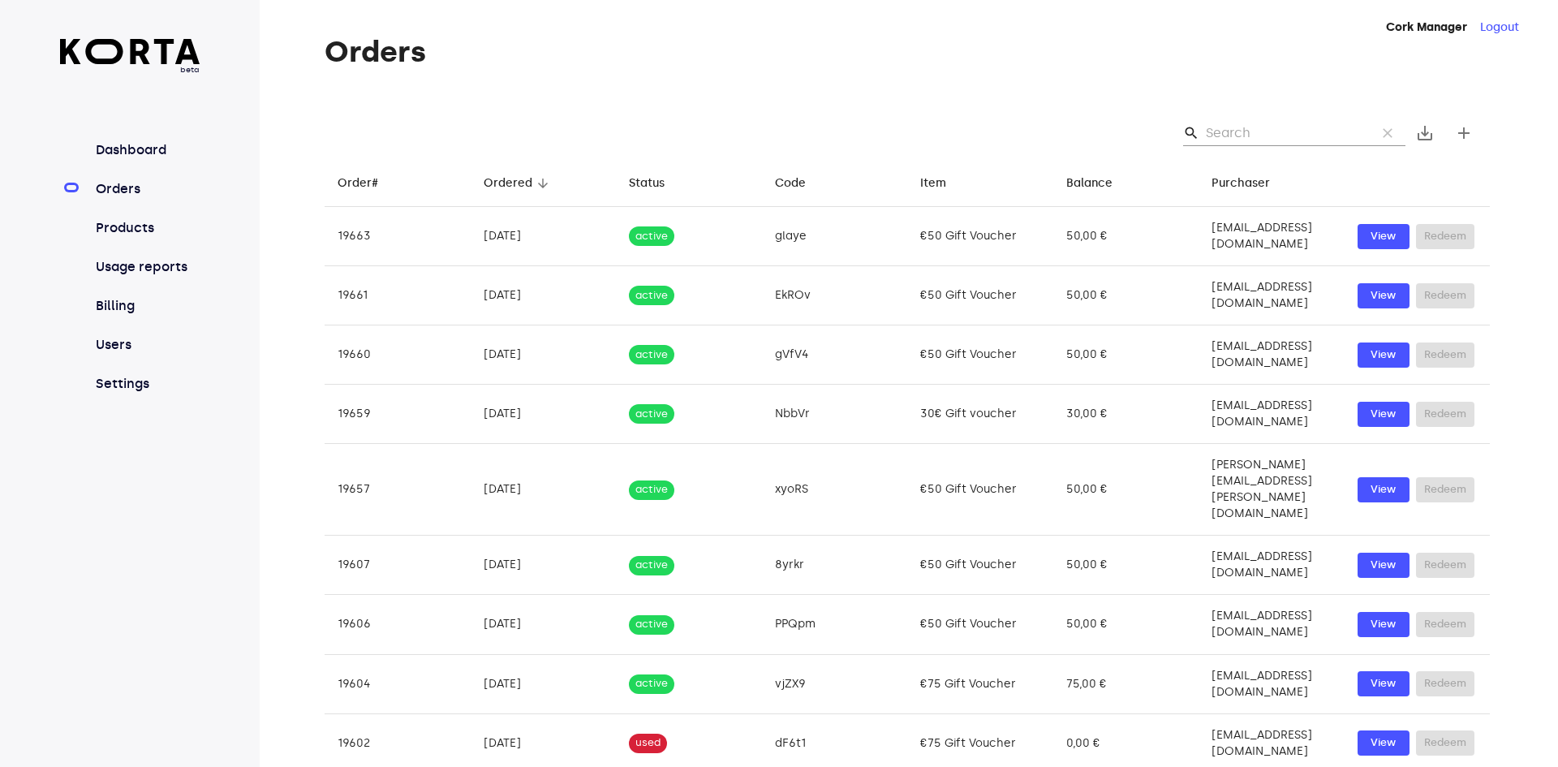
click at [1314, 166] on th "Purchaser arrow_downward" at bounding box center [1271, 183] width 146 height 48
click at [1290, 127] on input "Search" at bounding box center [1284, 133] width 157 height 26
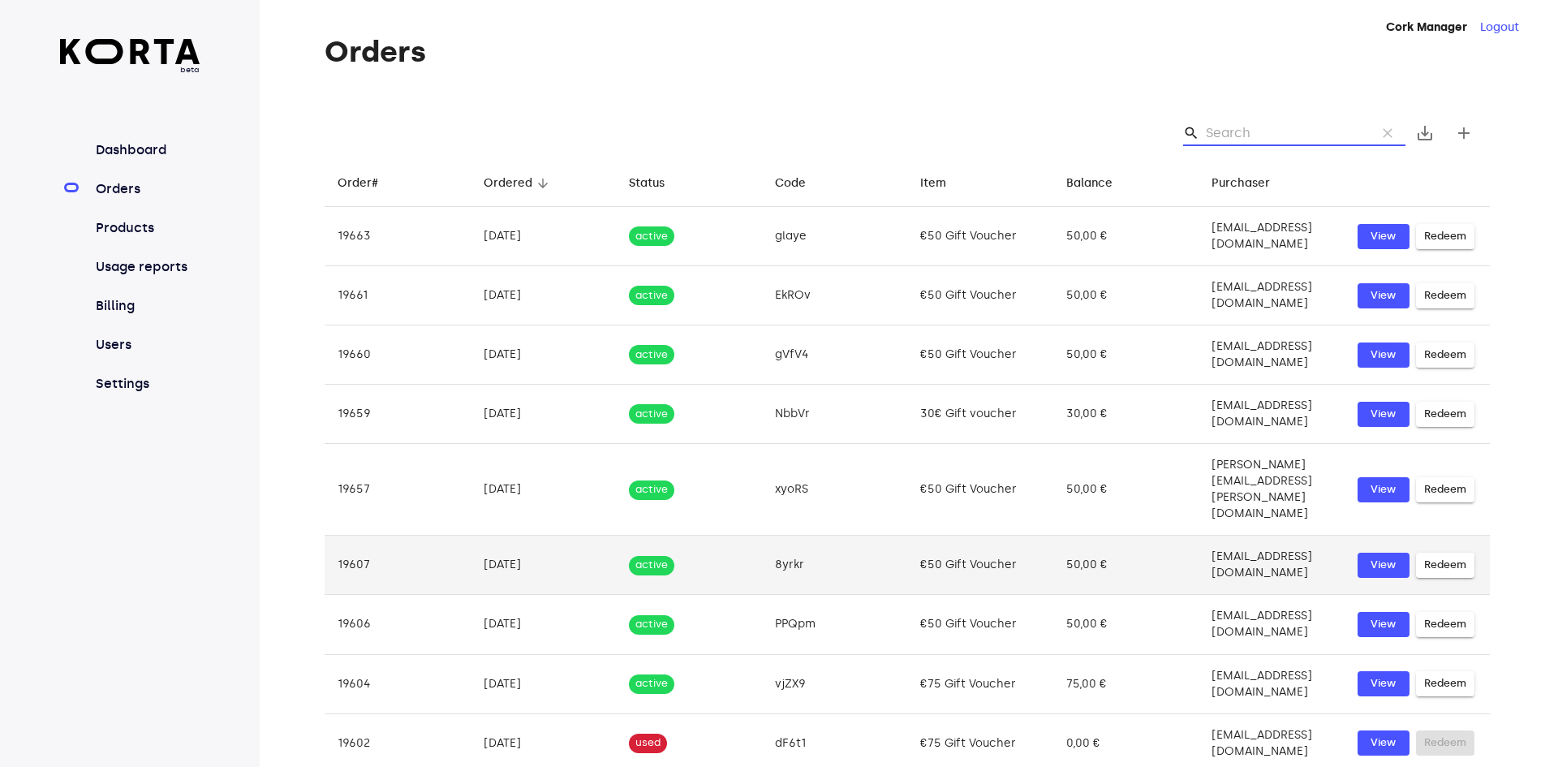
type input "m"
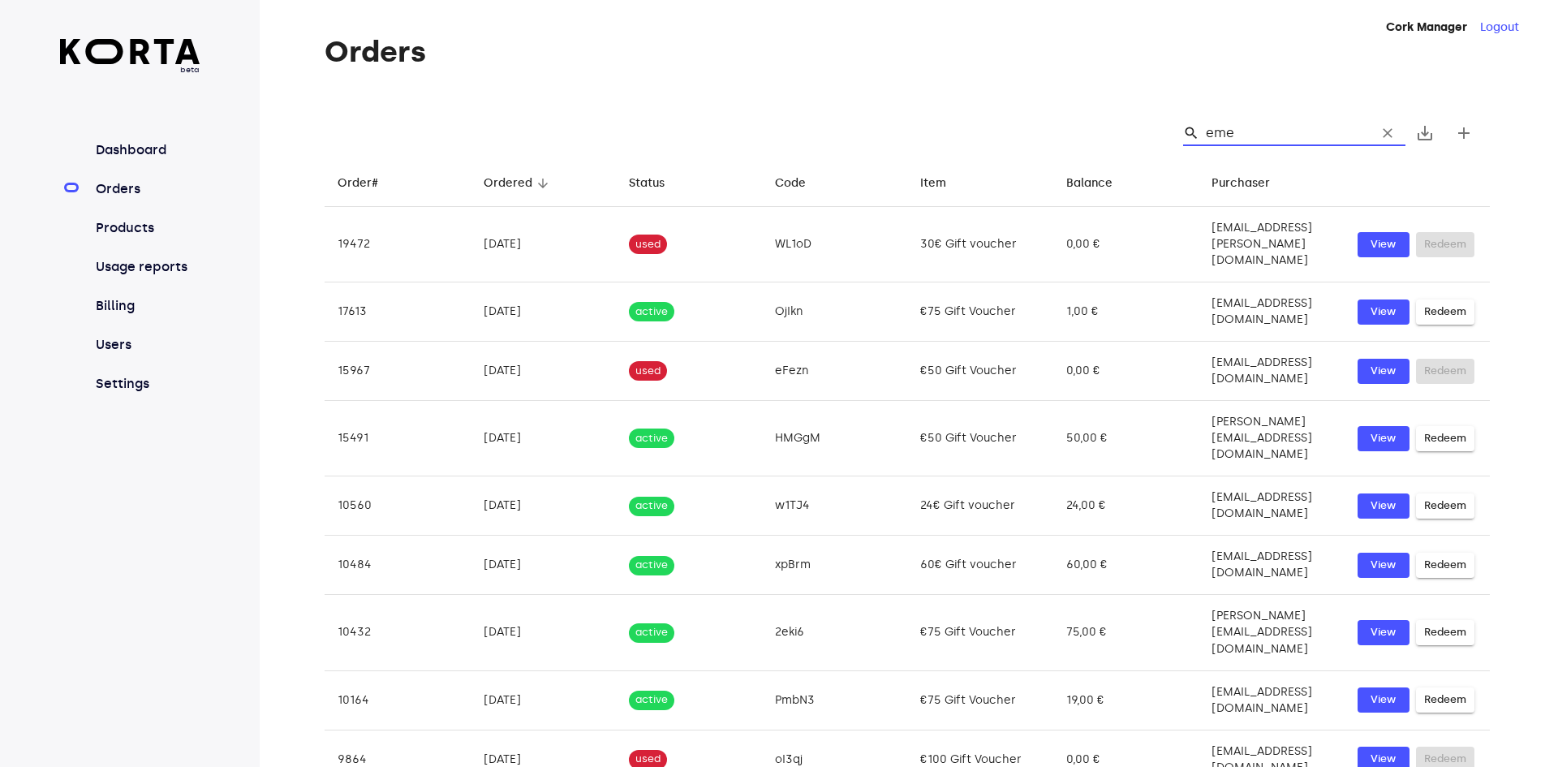
type input "eme"
click at [1253, 133] on input "eme" at bounding box center [1284, 133] width 157 height 26
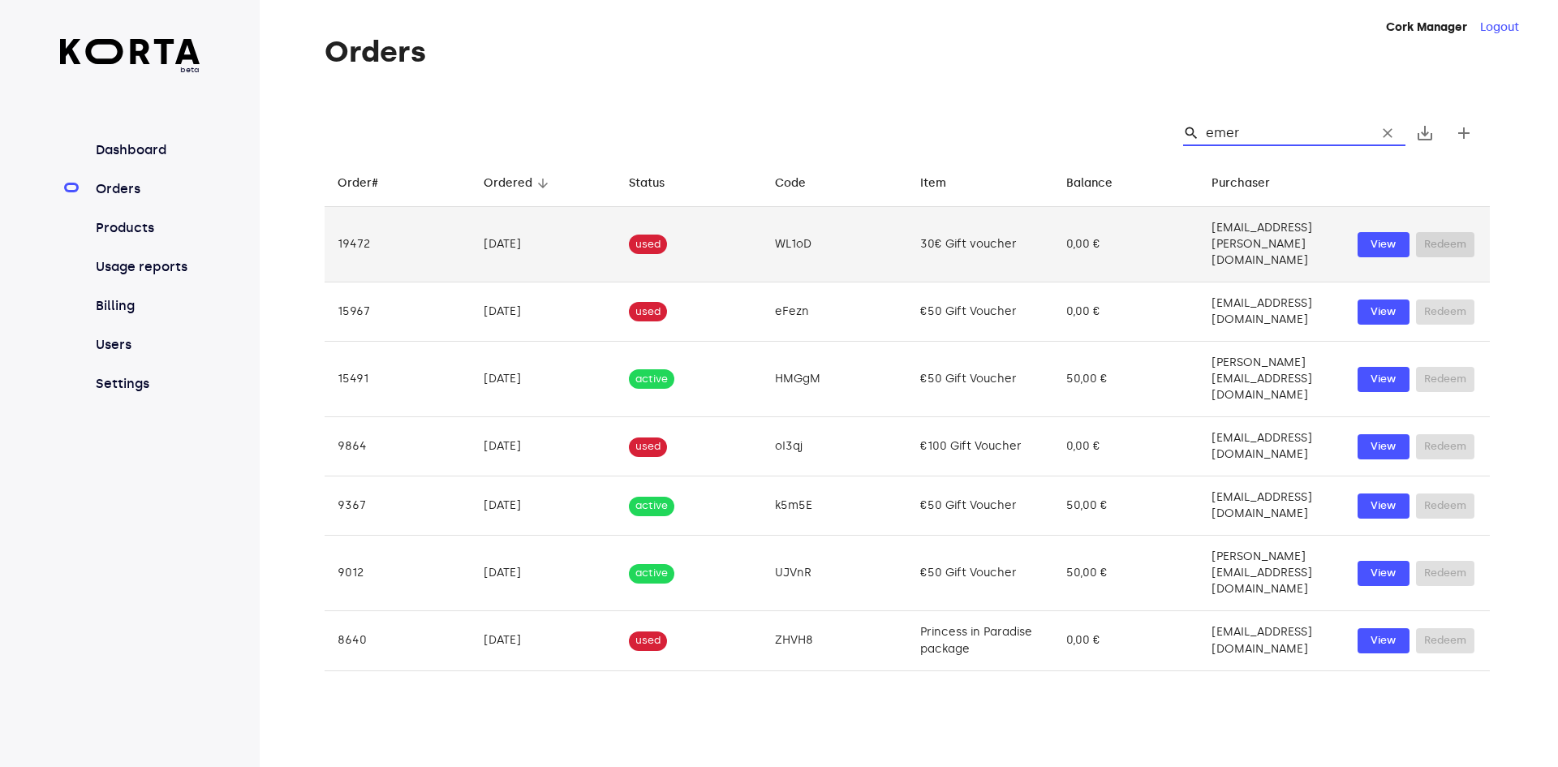
type input "emer"
click at [1240, 221] on td "[EMAIL_ADDRESS][PERSON_NAME][DOMAIN_NAME]" at bounding box center [1271, 244] width 146 height 75
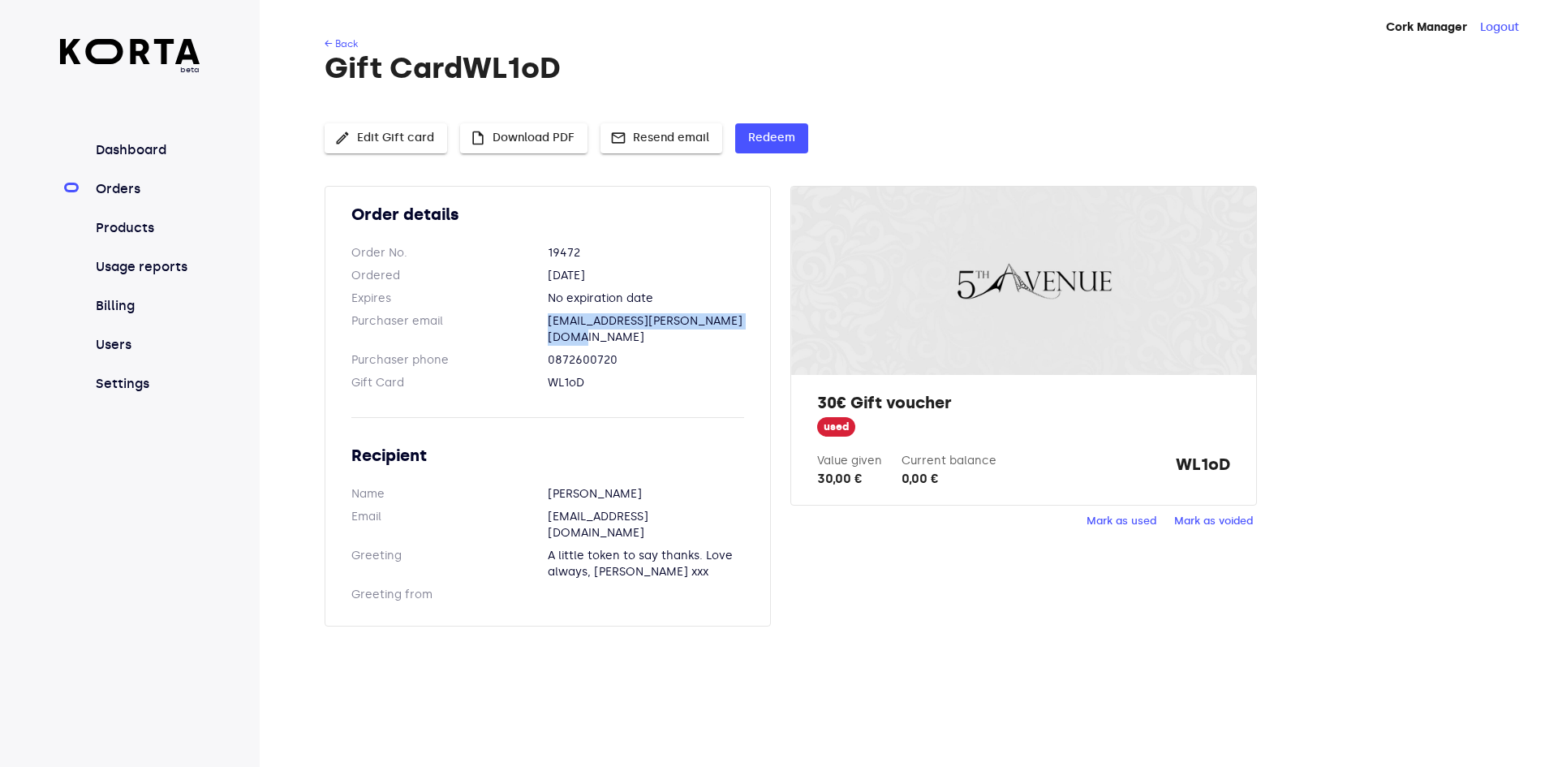
drag, startPoint x: 758, startPoint y: 322, endPoint x: 548, endPoint y: 326, distance: 209.4
click at [548, 326] on div "Order details Order No. 19472 Ordered [DATE] Expires No expiration date Purchas…" at bounding box center [548, 406] width 446 height 441
copy dd "[EMAIL_ADDRESS][PERSON_NAME][DOMAIN_NAME]"
